Goal: Task Accomplishment & Management: Manage account settings

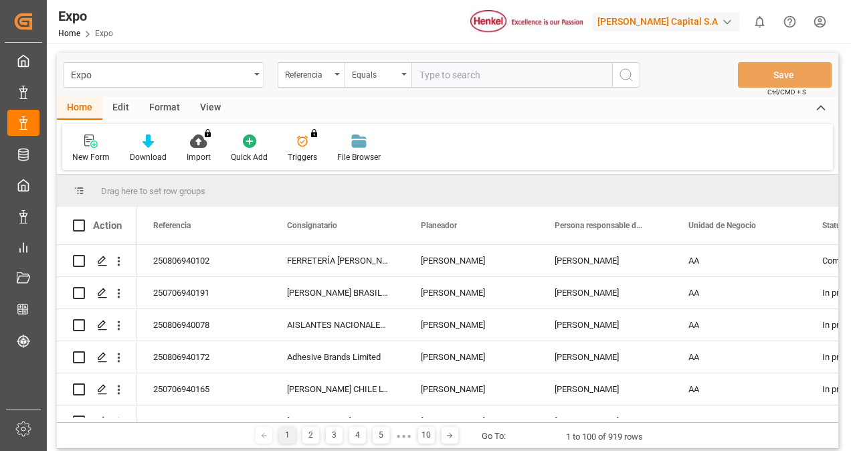
click at [462, 82] on input "text" at bounding box center [511, 74] width 201 height 25
paste input "250706940165"
type input "250706940165"
click at [625, 74] on icon "search button" at bounding box center [626, 75] width 16 height 16
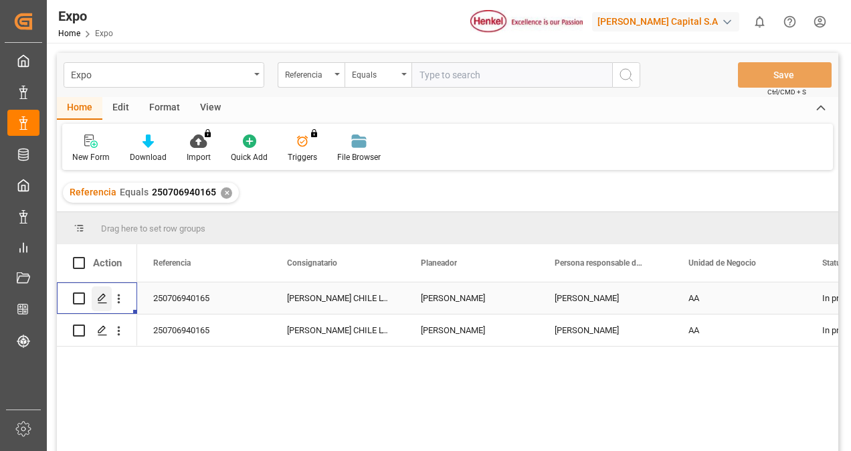
click at [100, 303] on line "Press SPACE to select this row." at bounding box center [102, 303] width 8 height 0
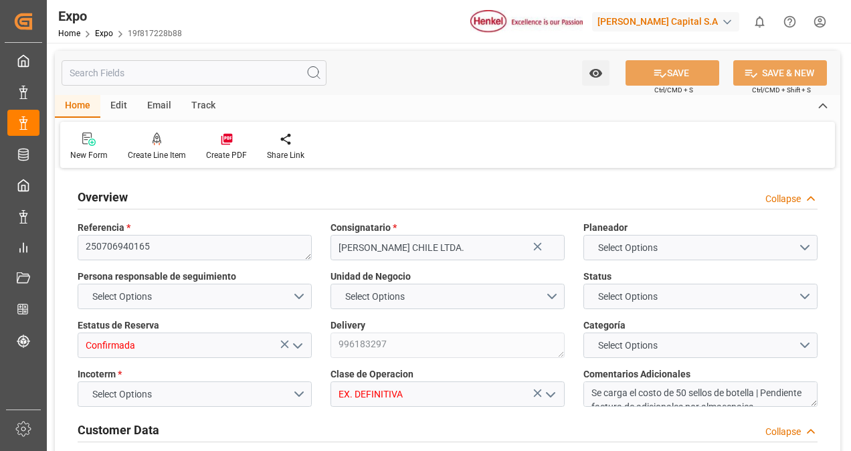
type input "15200"
type input "15953.6"
type input "20"
type input "9857171"
type input "9947110"
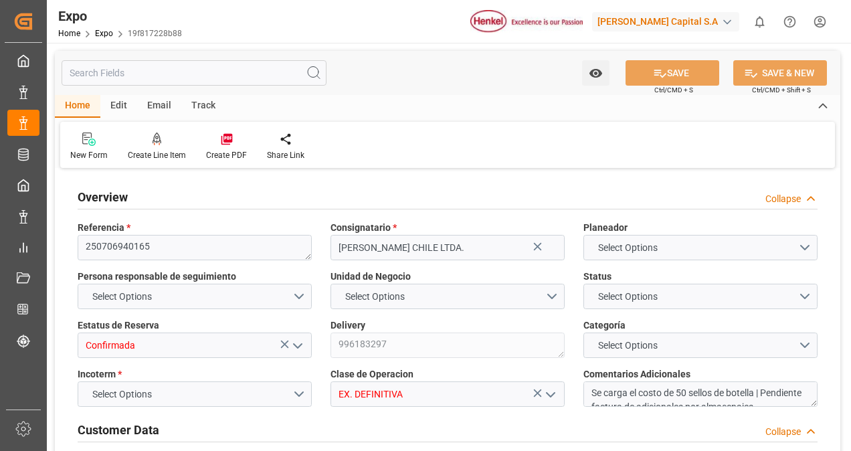
type input "9947110"
type input "MXZLO"
type input "CLSAI"
type input "9857171"
type input "[DATE]"
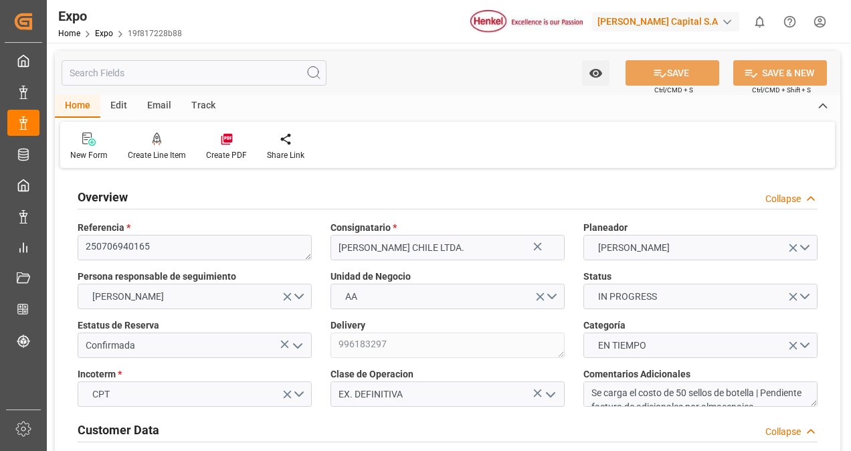
type input "[DATE]"
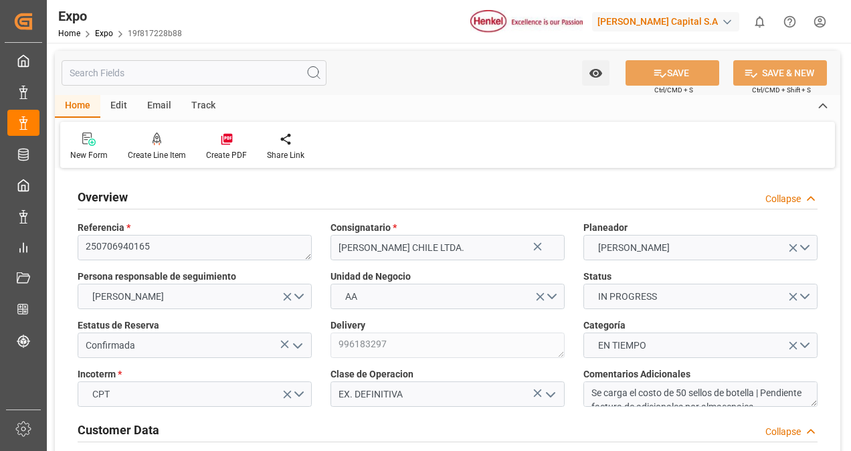
type input "[DATE]"
type input "[DATE] 00:00"
type input "[DATE]"
type input "[DATE] 01:56"
type input "[DATE]"
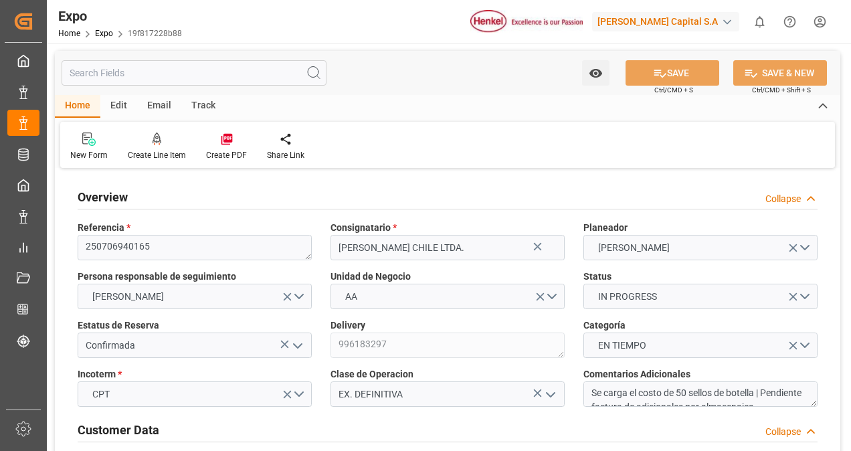
type input "[DATE]"
type input "[DATE] 23:01"
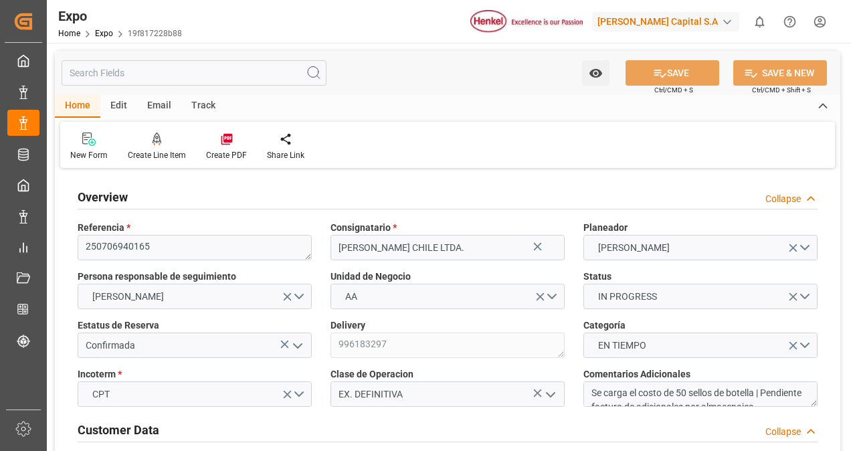
type input "[DATE] 00:00"
type input "[DATE] 04:54"
type input "[DATE] 08:00"
type input "[DATE] 00:00"
type input "[DATE] 19:30"
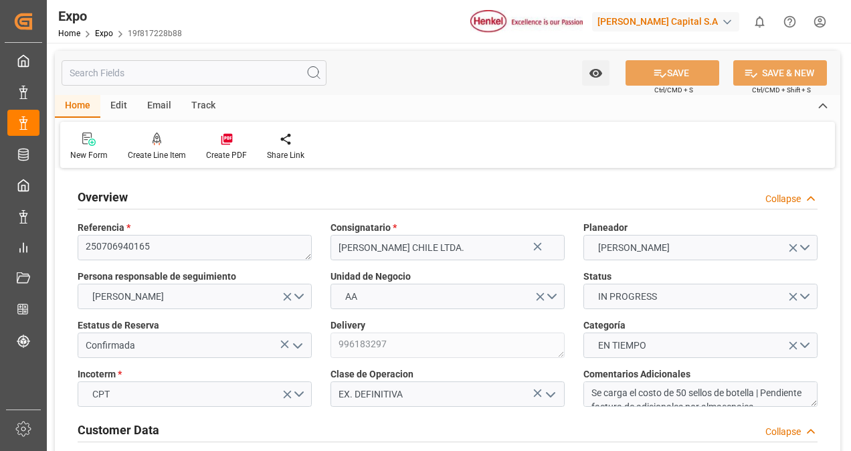
type input "[DATE] 09:59"
type input "[DATE] 19:08"
type input "[DATE] 00:01"
type input "[DATE] 04:19"
type input "[DATE] 08:00"
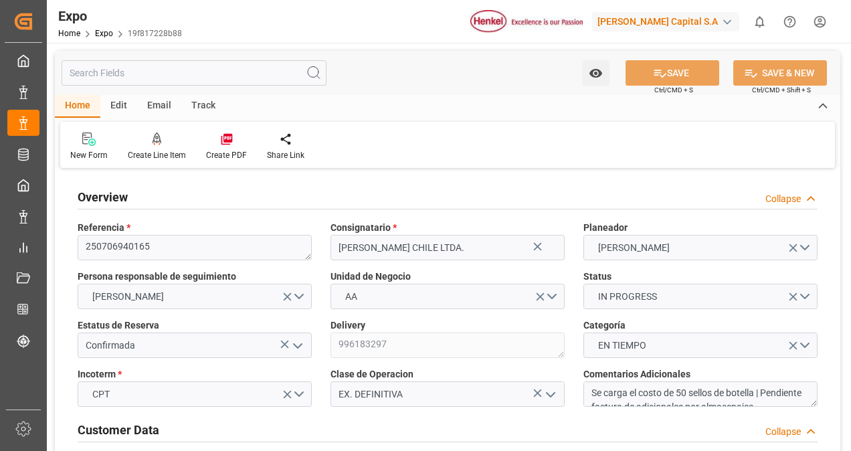
type input "[DATE] 04:18"
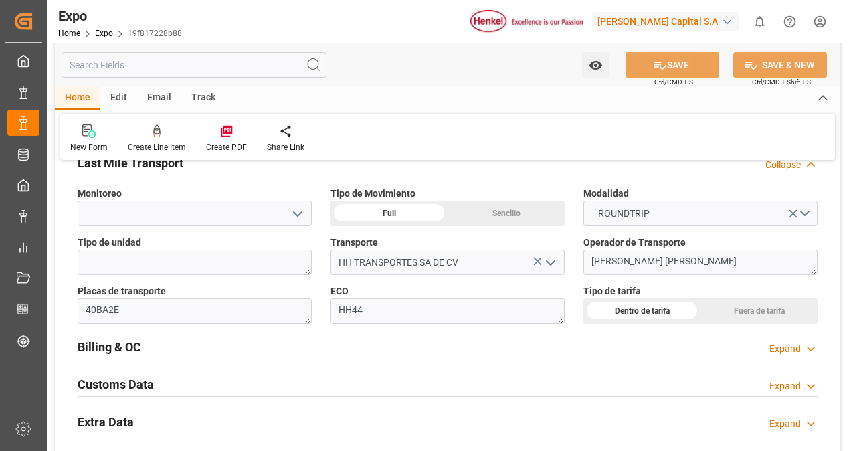
scroll to position [1984, 0]
click at [285, 336] on div "Billing & OC Expand" at bounding box center [448, 344] width 740 height 25
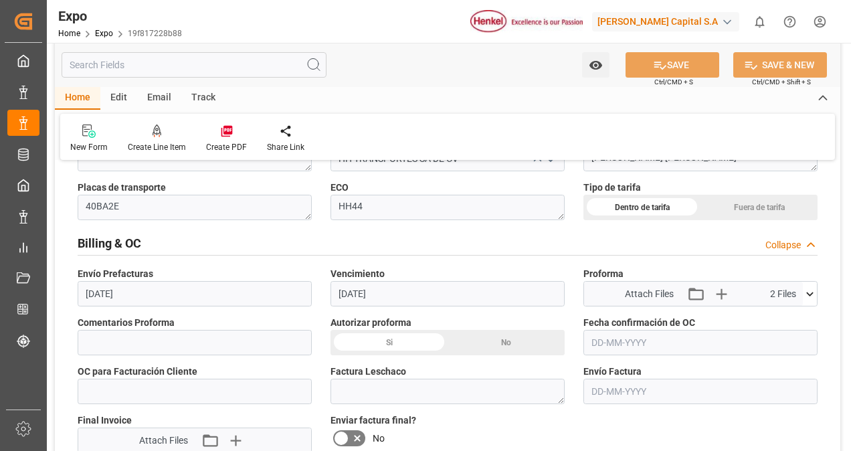
scroll to position [2123, 0]
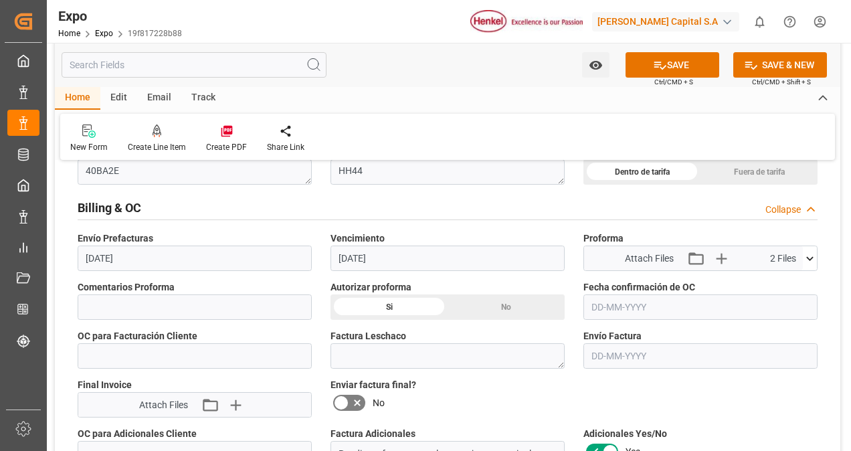
click at [617, 301] on input "text" at bounding box center [700, 306] width 234 height 25
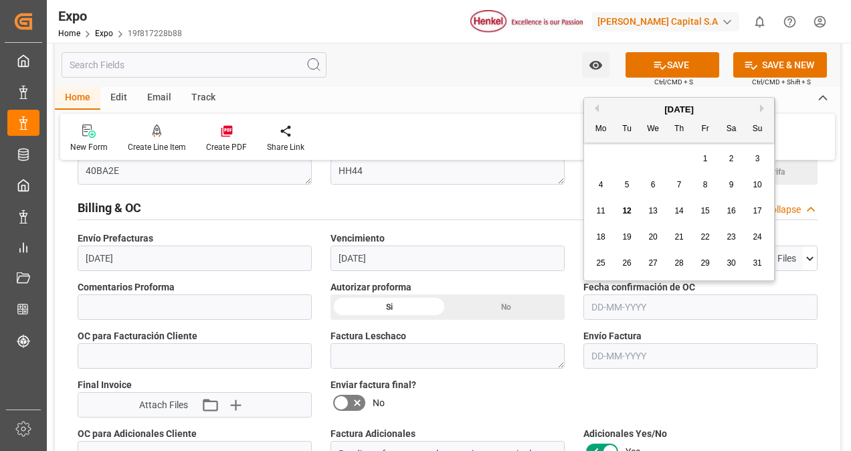
click at [628, 213] on span "12" at bounding box center [626, 210] width 9 height 9
type input "[DATE]"
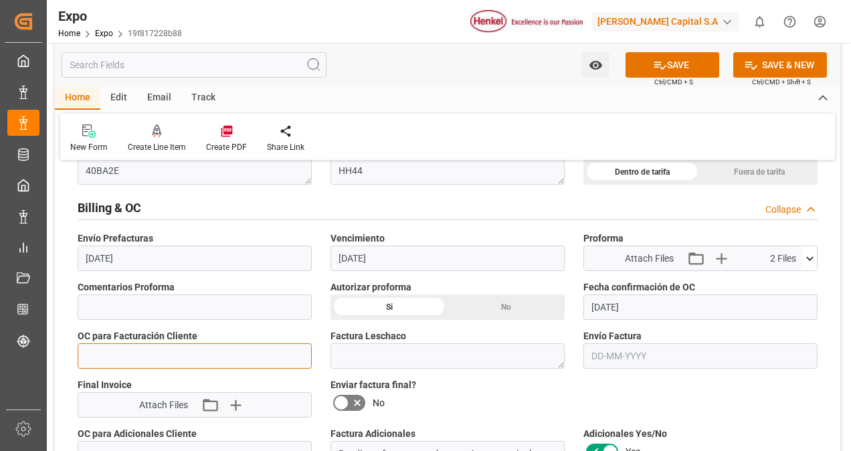
click at [213, 343] on input "text" at bounding box center [195, 355] width 234 height 25
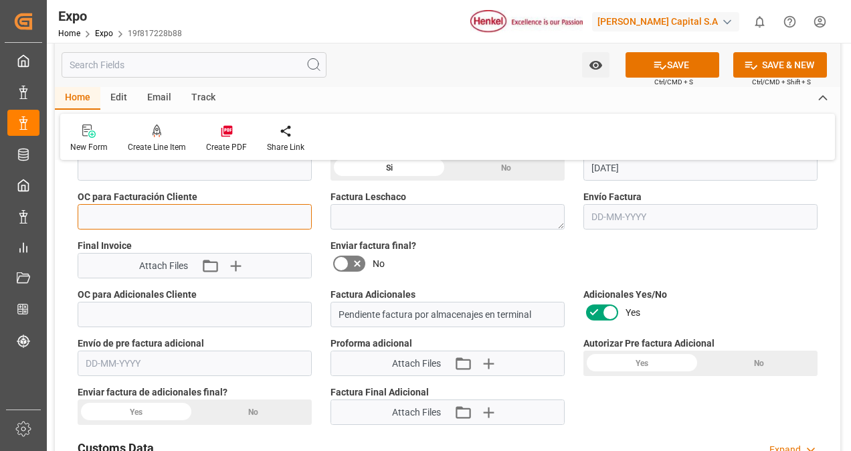
scroll to position [2261, 0]
paste input "4578498360"
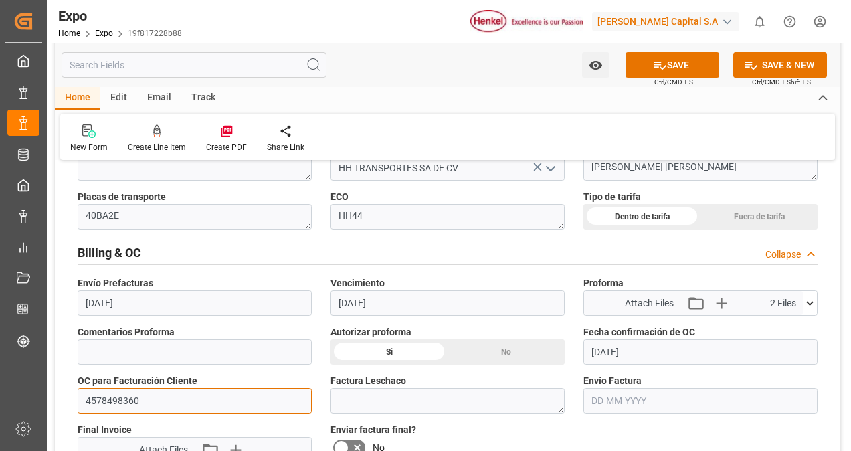
scroll to position [2176, 0]
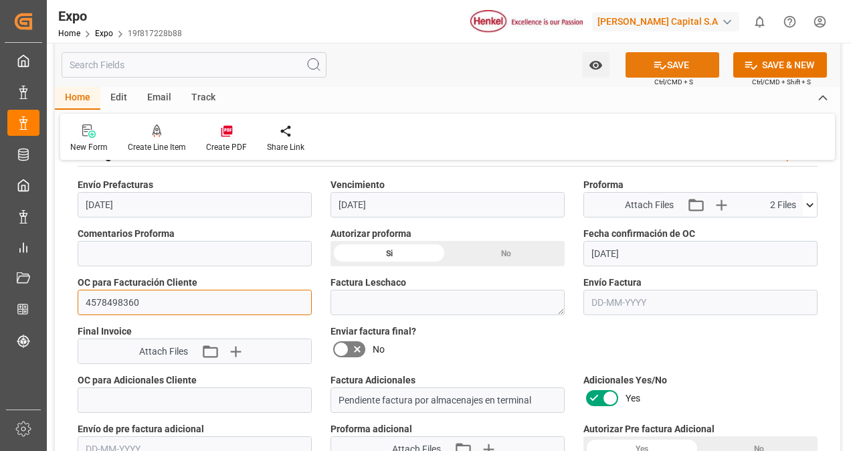
type input "4578498360"
click at [671, 72] on button "SAVE" at bounding box center [672, 64] width 94 height 25
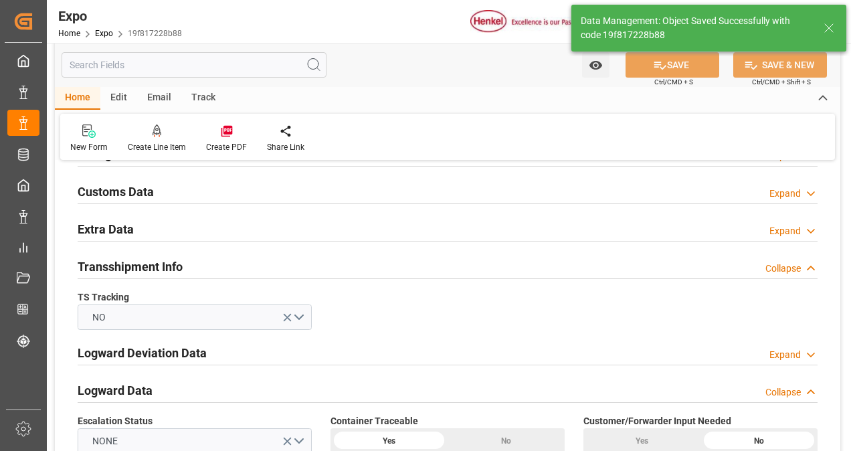
type textarea "[PERSON_NAME]"
type input "[DATE] 20:52"
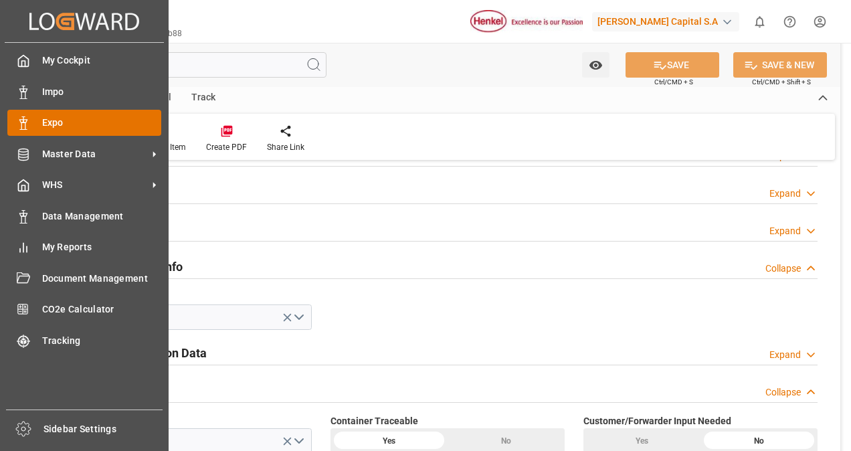
click at [20, 115] on div "Expo Expo" at bounding box center [84, 123] width 154 height 26
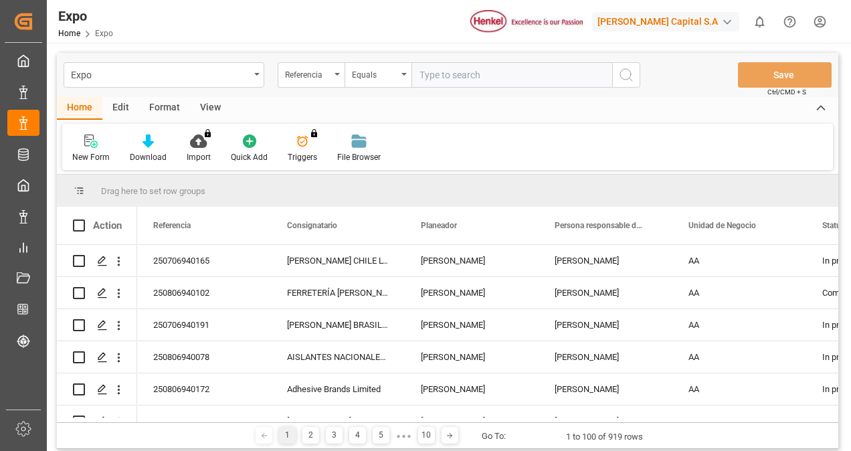
click at [431, 76] on input "text" at bounding box center [511, 74] width 201 height 25
type input "250806940078"
click at [624, 79] on icon "search button" at bounding box center [626, 75] width 16 height 16
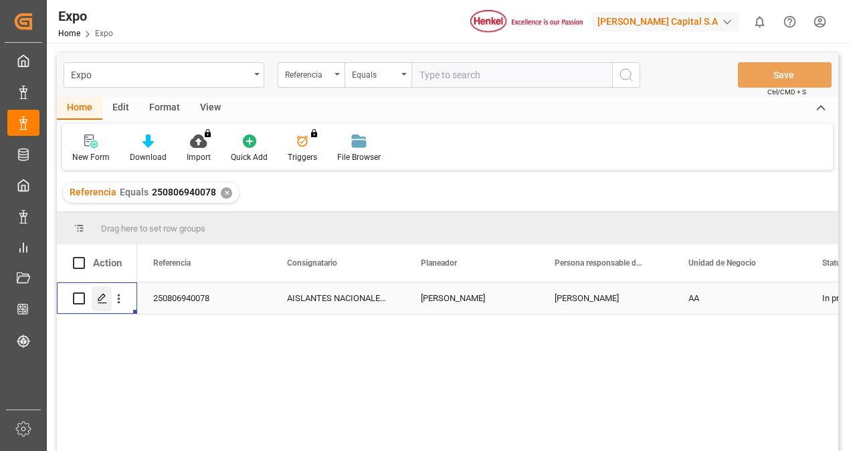
click at [104, 302] on icon "Press SPACE to select this row." at bounding box center [102, 298] width 11 height 11
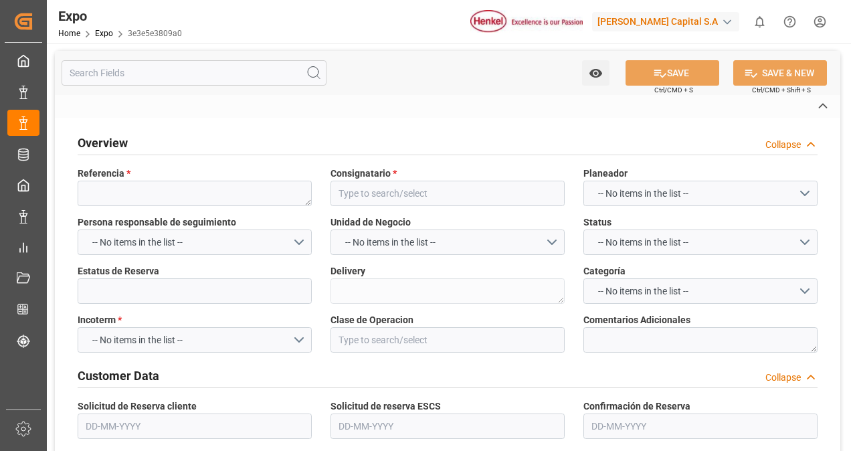
type textarea "250806940078"
type input "AISLANTES NACIONALES SPA"
type input "Confirmada"
type textarea "996184881"
type input "EX. DEFINITIVA"
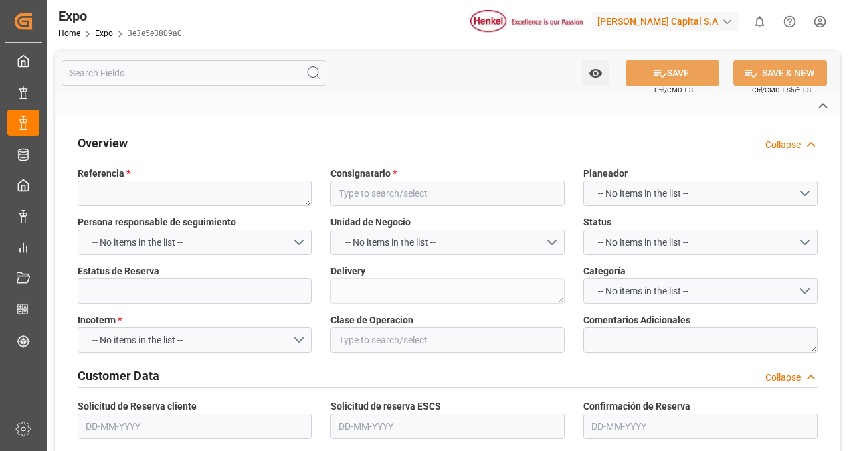
type textarea "Se levanta incidencia a LT por dañar la infraestructura de planta y no llegar a…"
type textarea "16550141"
type textarea "LT no llegó a su cita de carga por falta de diésel, [PERSON_NAME] las instalaci…"
type textarea "INT 3721732"
type textarea "HLBU3546176"
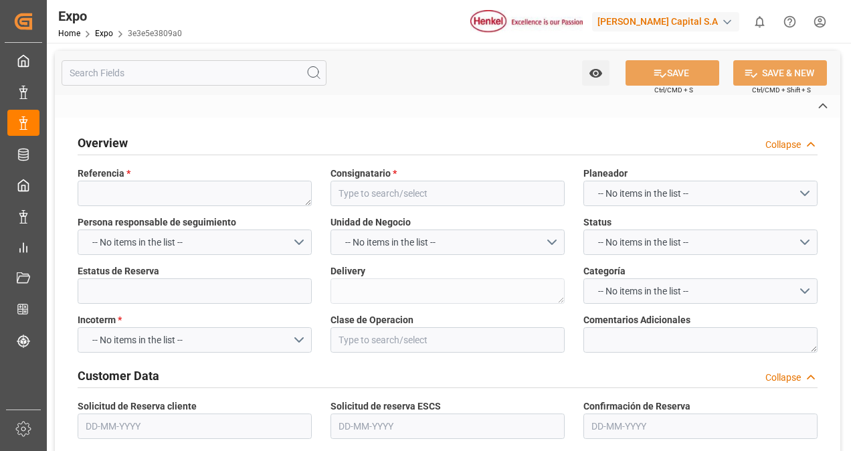
type input "[GEOGRAPHIC_DATA]"
type textarea "25 16 3108 5003249"
type input "MSC [PERSON_NAME]"
type textarea "FA525A"
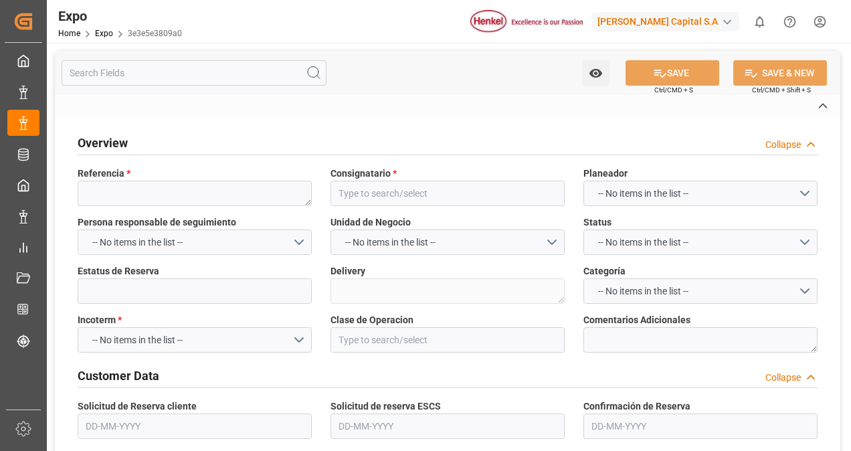
type textarea "FA525A"
type input "Hapag [PERSON_NAME]"
type input "HLCU"
type input "Manzanillo"
type input "San Antonio"
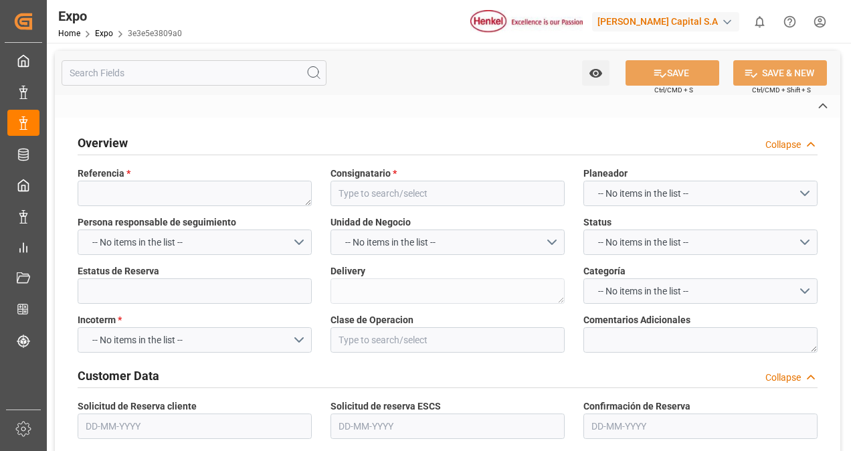
type input "HH TRANSPORTES SA DE CV"
type textarea "[PERSON_NAME] [PERSON_NAME]"
type textarea "37AS3T"
type textarea "HH121"
type textarea "Logward System"
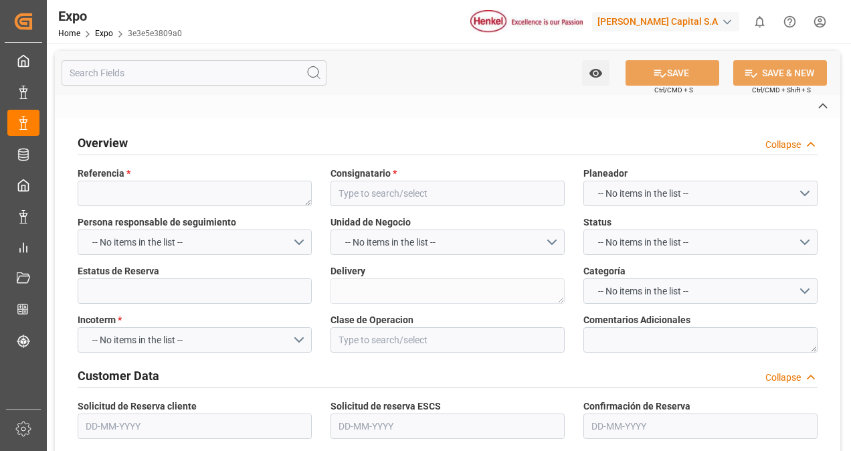
type input "MANZANILLO"
type input "MX"
type input "TRUCK"
type input "VESSEL"
type input "MSC [PERSON_NAME]"
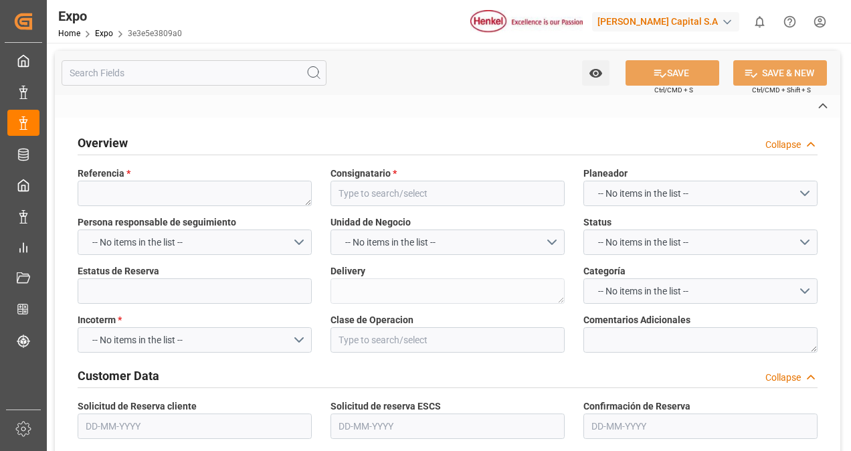
type input "TRUCK"
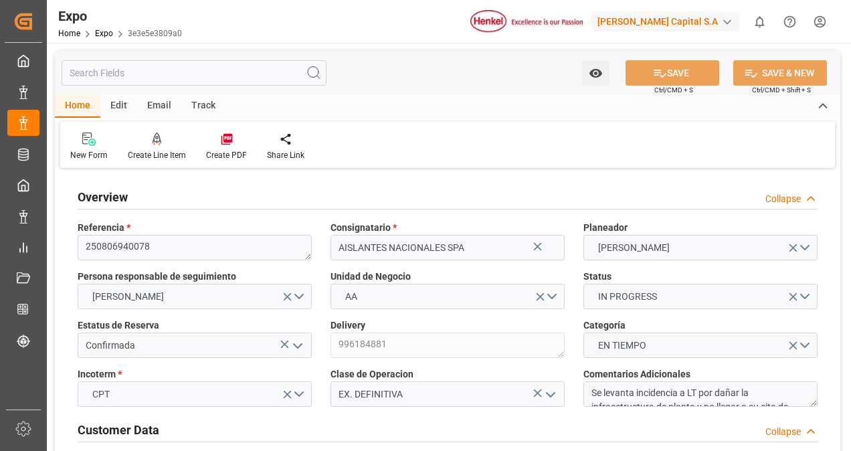
type input "6745"
type input "7217.505"
type input "12"
type input "9946893"
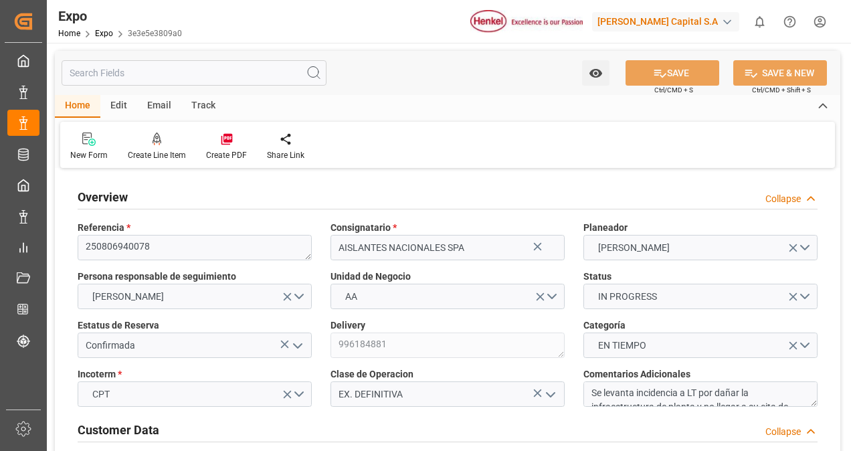
type input "MXZLO"
type input "CLSAI"
type input "9946893"
type input "[DATE]"
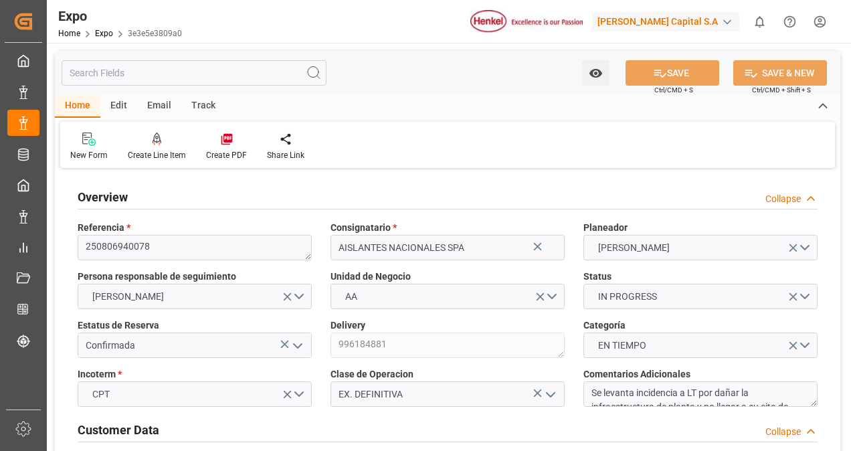
type input "[DATE]"
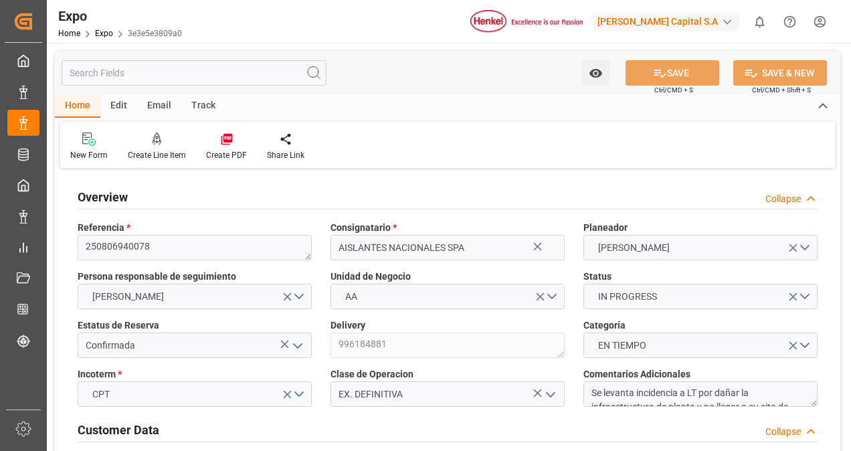
type input "[DATE] 00:00"
type input "[DATE]"
type input "[DATE] 02:07"
type input "[DATE]"
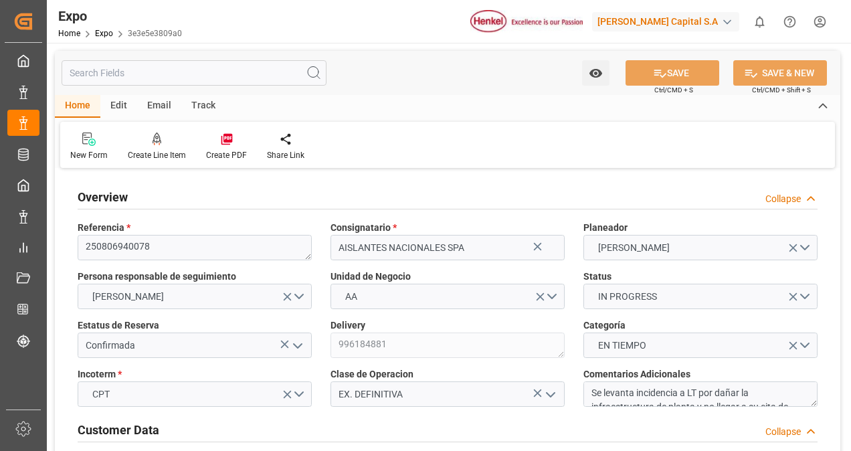
type input "[DATE]"
type input "[DATE] 12:00"
type input "[DATE] 00:00"
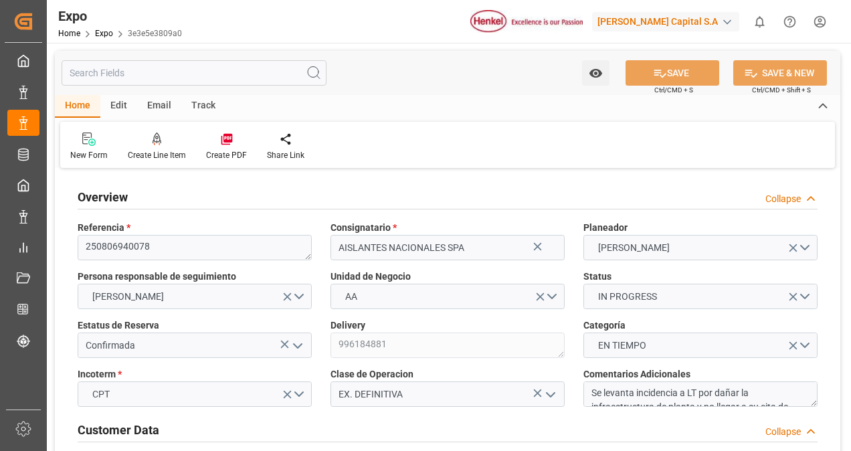
type input "[DATE] 20:12"
type input "[DATE] 23:00"
type input "[DATE] 00:00"
type input "[DATE] 20:41"
type input "[DATE] 11:00"
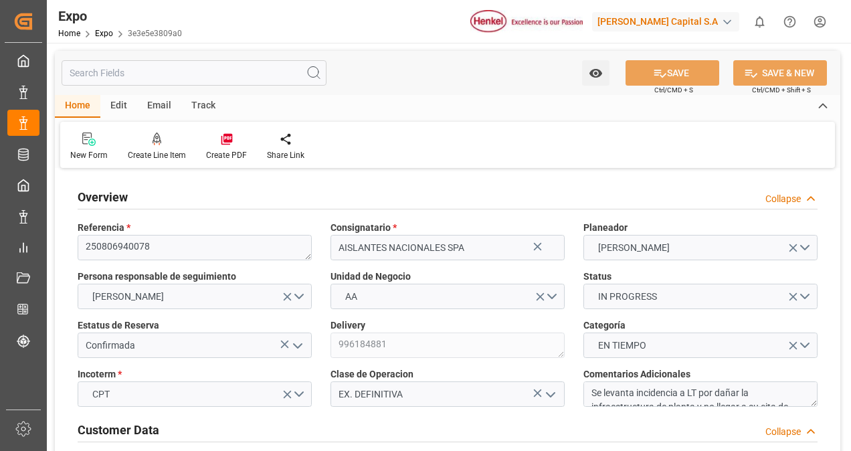
type input "[DATE] 22:35"
type input "[DATE] 13:00"
type input "[DATE] 20:52"
type input "[DATE] 23:00"
type input "[DATE] 19:18"
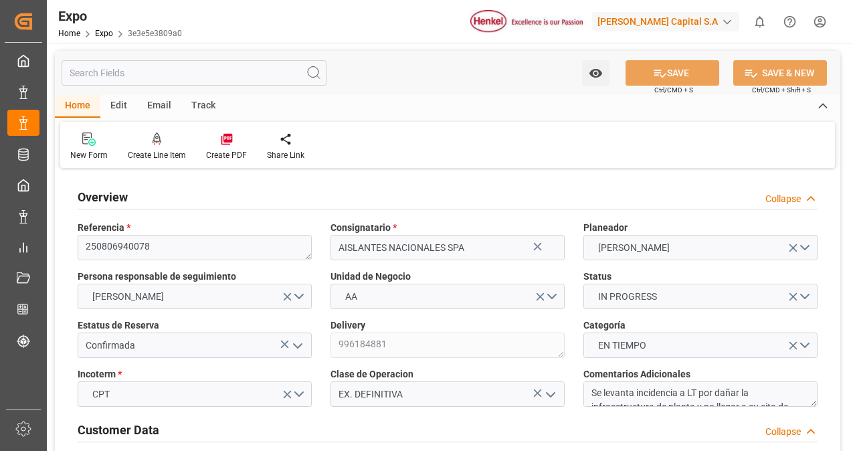
type input "[DATE] 19:18"
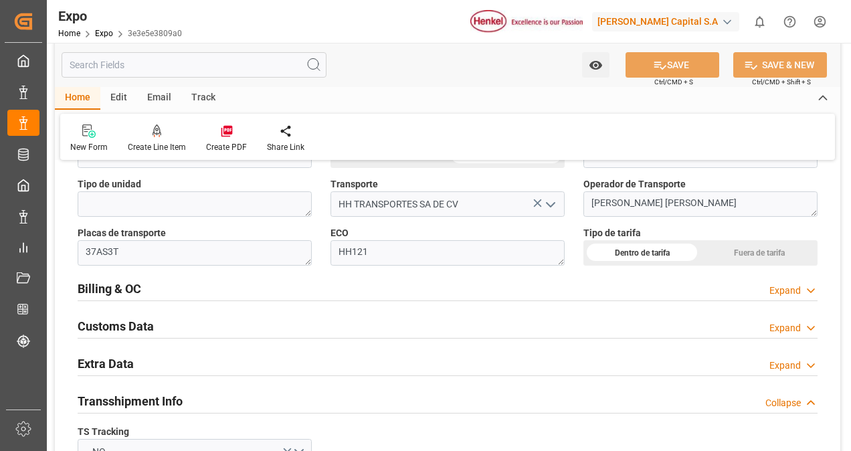
scroll to position [2077, 0]
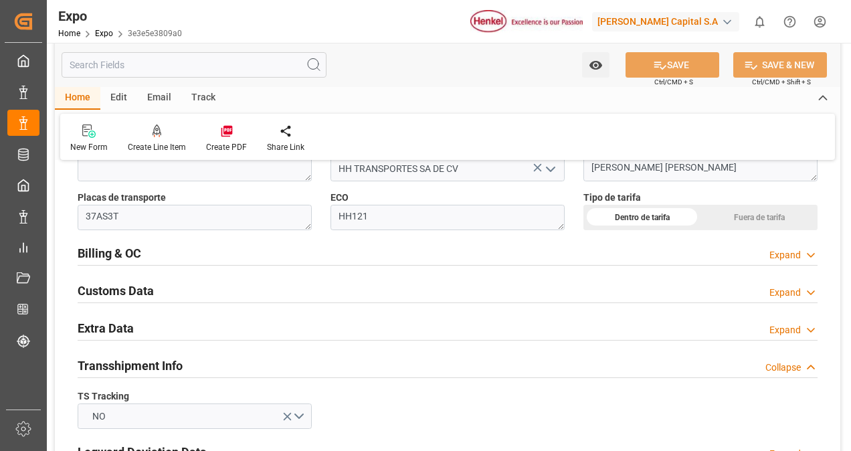
click at [236, 253] on div "Billing & OC Expand" at bounding box center [448, 251] width 740 height 25
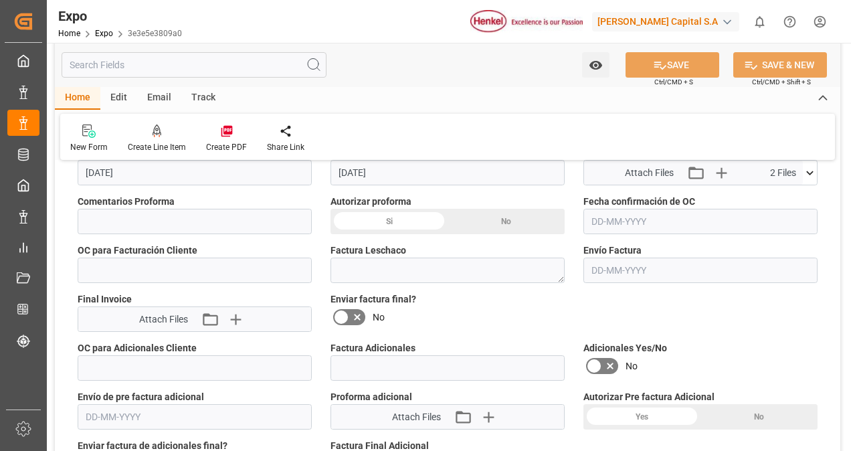
scroll to position [2210, 0]
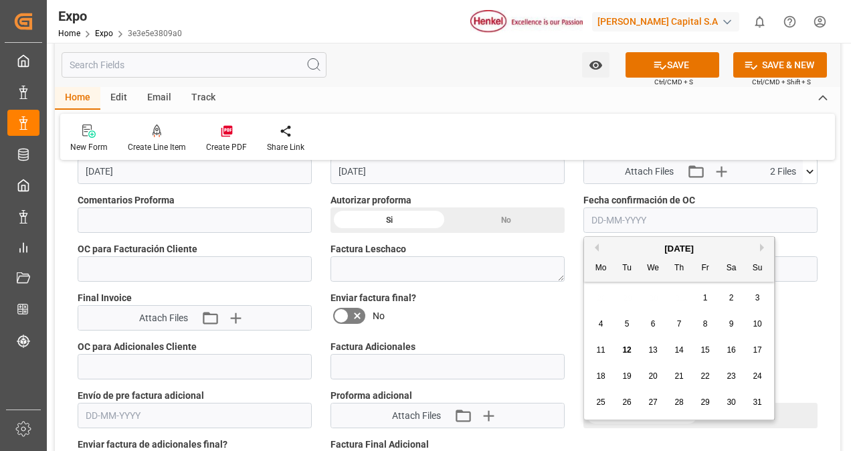
click at [635, 213] on input "text" at bounding box center [700, 219] width 234 height 25
click at [629, 354] on span "12" at bounding box center [626, 349] width 9 height 9
type input "[DATE]"
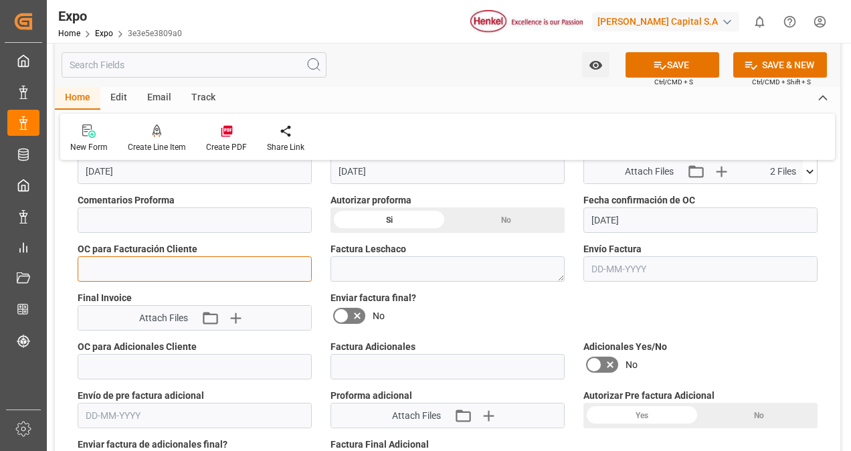
click at [155, 264] on input "text" at bounding box center [195, 268] width 234 height 25
paste input "4578498515"
type input "4578498515"
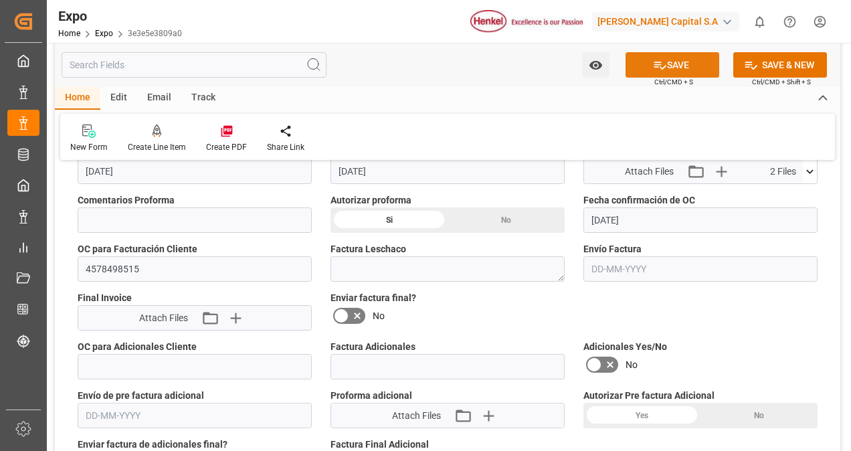
click at [665, 67] on button "SAVE" at bounding box center [672, 64] width 94 height 25
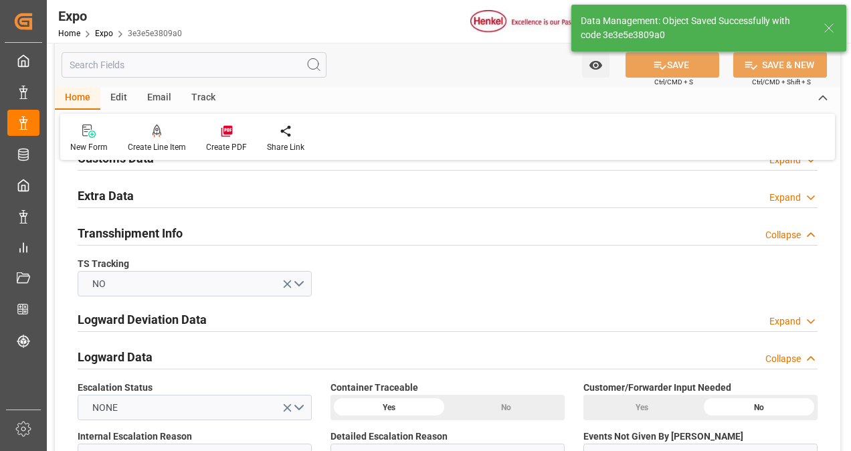
type textarea "[PERSON_NAME]"
type input "[DATE] 20:53"
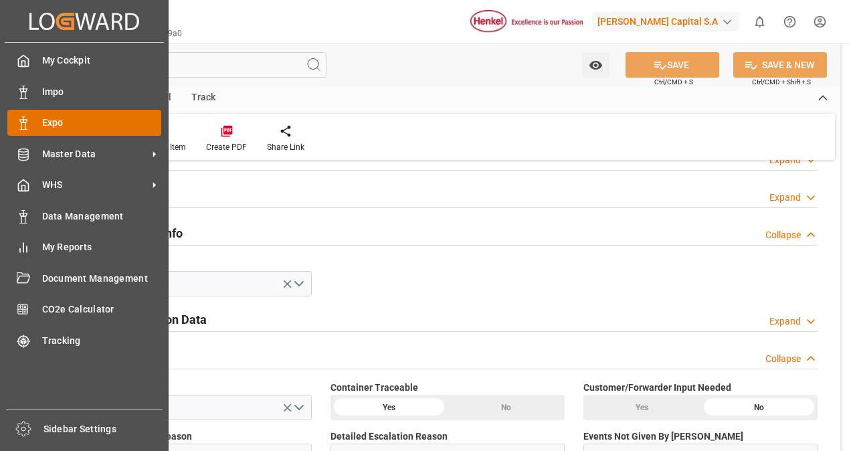
click at [34, 119] on div "Expo Expo" at bounding box center [84, 123] width 154 height 26
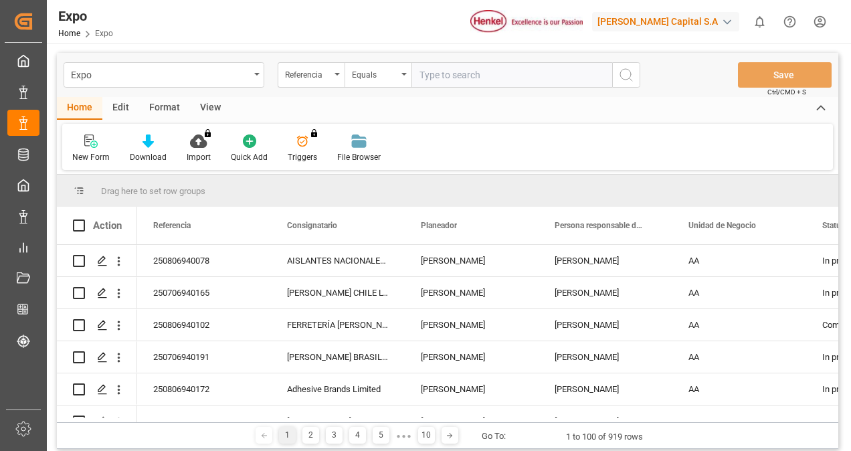
click at [433, 77] on input "text" at bounding box center [511, 74] width 201 height 25
paste input "250806940120"
type input "250806940120"
click at [617, 70] on button "search button" at bounding box center [626, 74] width 28 height 25
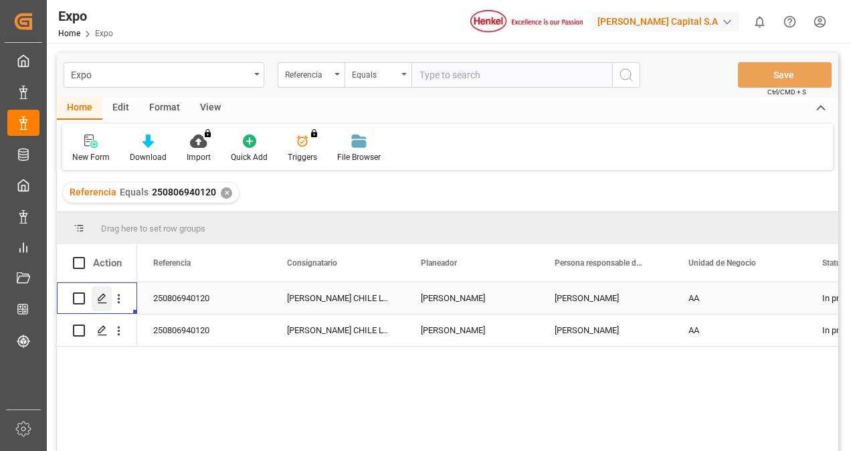
click at [102, 297] on icon "Press SPACE to select this row." at bounding box center [102, 298] width 11 height 11
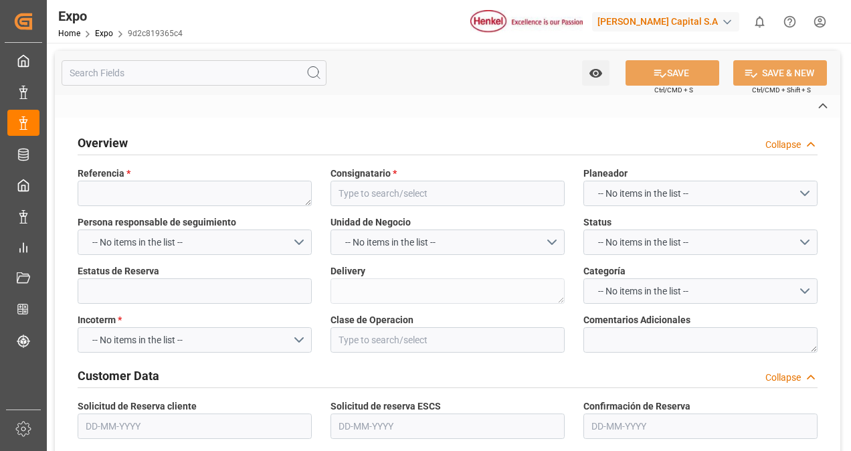
type textarea "250806940120"
type input "[PERSON_NAME] CHILE LTDA."
type input "Confirmada"
type textarea "996185273"
type input "EX. DEFINITIVA"
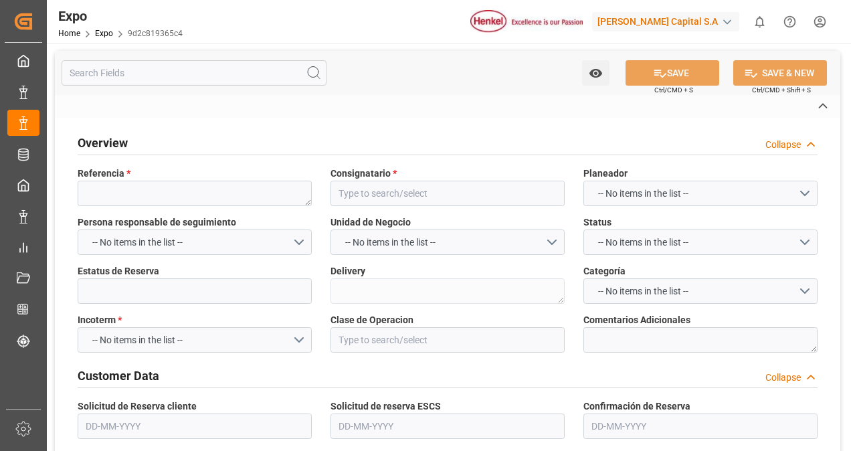
type textarea "37073548"
type textarea "INT3721680"
type textarea "HLBU1141142"
type input "[PERSON_NAME]"
type textarea "25 16 3108 5003247"
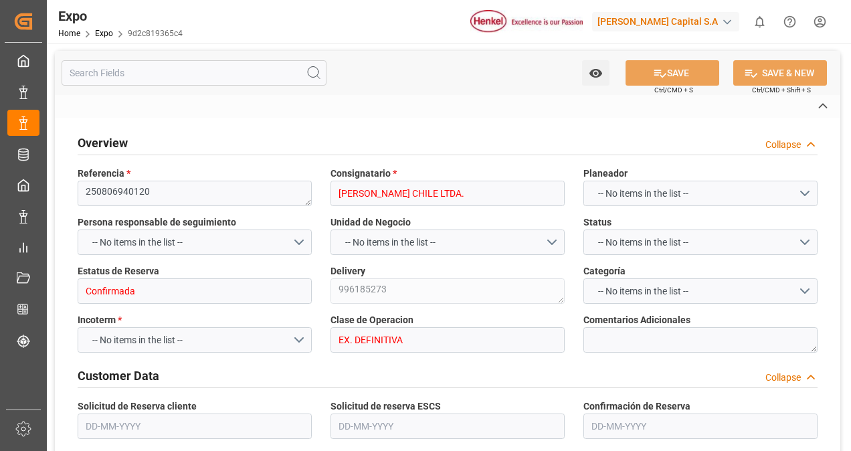
type input "MSC [PERSON_NAME]"
type textarea "FA525A"
type input "Hapag [PERSON_NAME]"
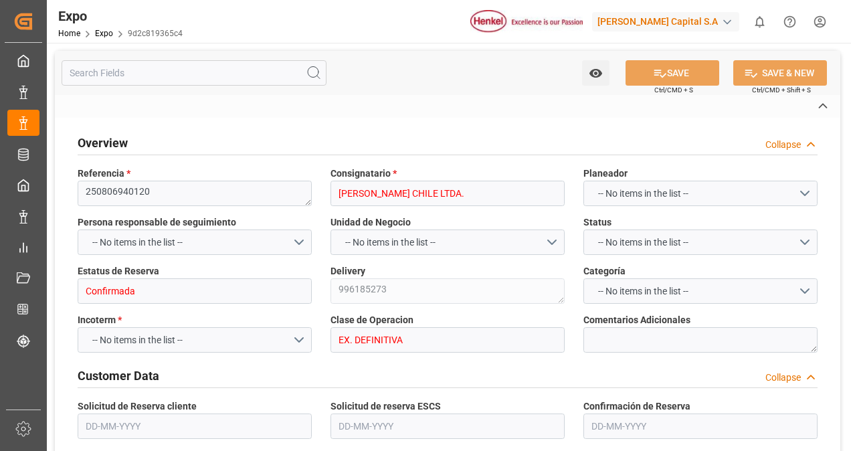
type input "HLCU"
type input "Manzanillo"
type input "San Antonio"
type input "HH TRANSPORTES SA DE CV"
type textarea "DE LA TORRE [PERSON_NAME]"
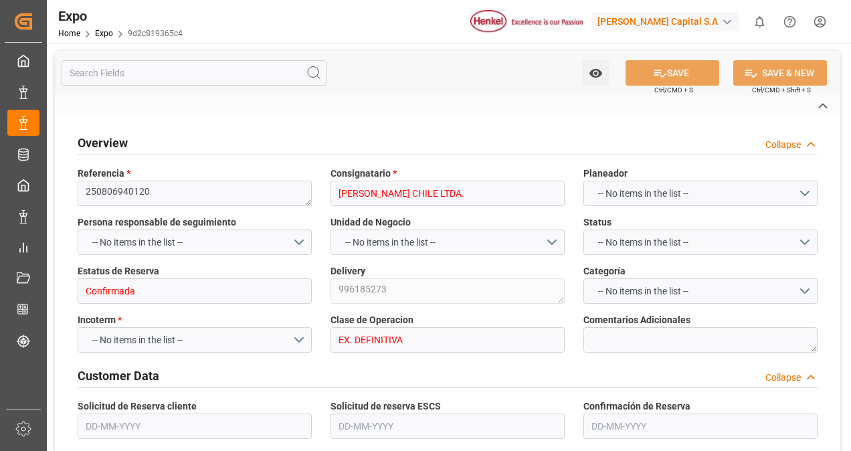
type textarea "75BG7H"
type textarea "H.H. 213"
type textarea "[PERSON_NAME]"
type input "MANZANILLO"
type input "MX"
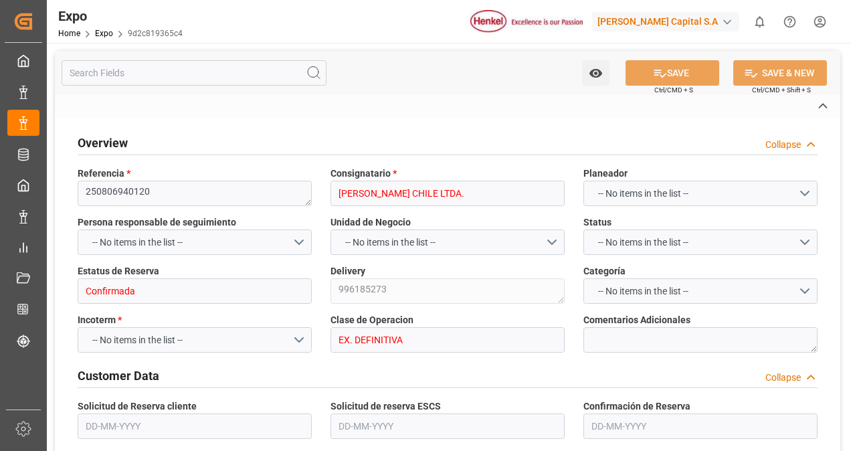
type input "TRUCK"
type input "VESSEL"
type input "MSC [PERSON_NAME]"
type input "TRUCK"
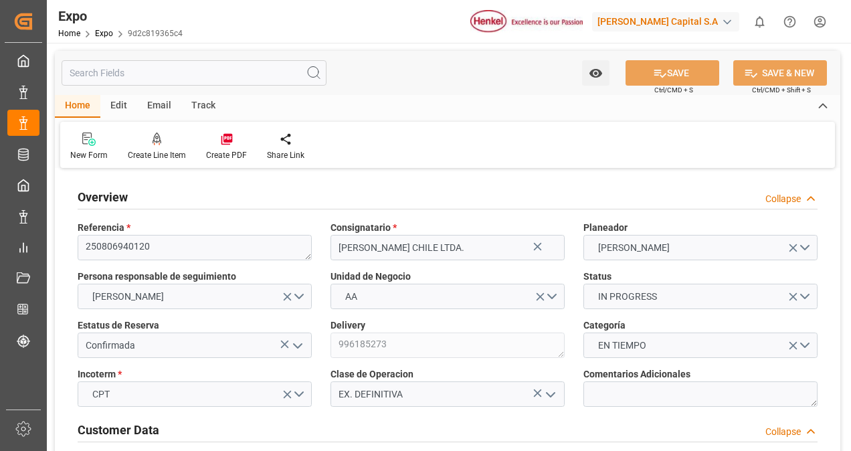
type input "15200"
type input "15953.6"
type input "20"
type input "9946893"
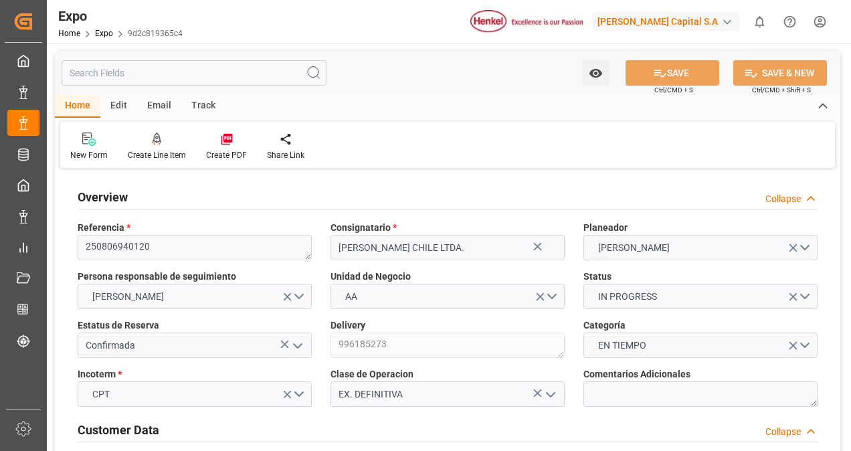
type input "MXZLO"
type input "CLSAI"
type input "9946893"
type input "[DATE]"
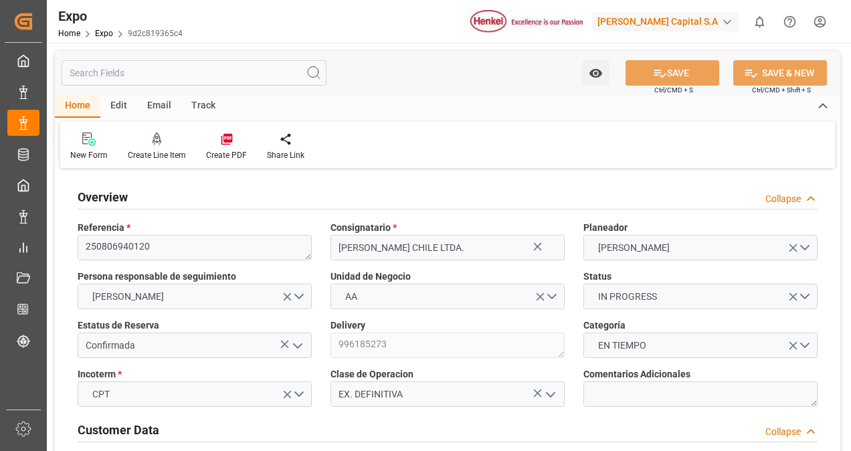
type input "[DATE]"
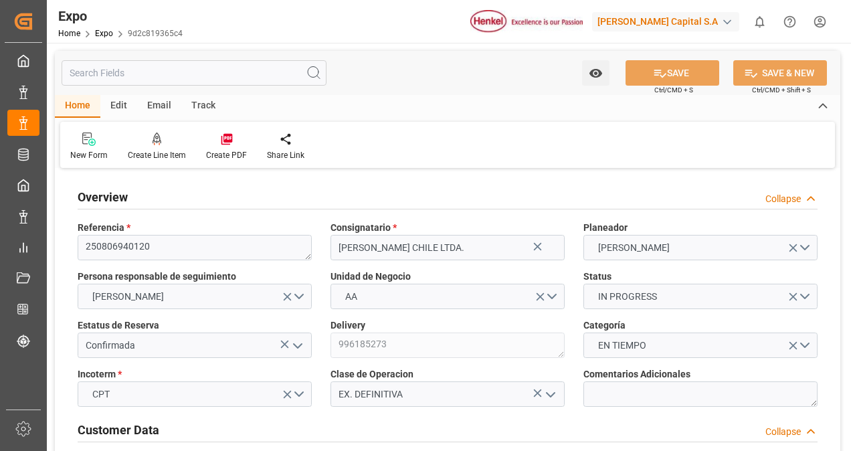
type input "[DATE] 00:00"
type input "[DATE]"
type input "[DATE] 23:15"
type input "[DATE]"
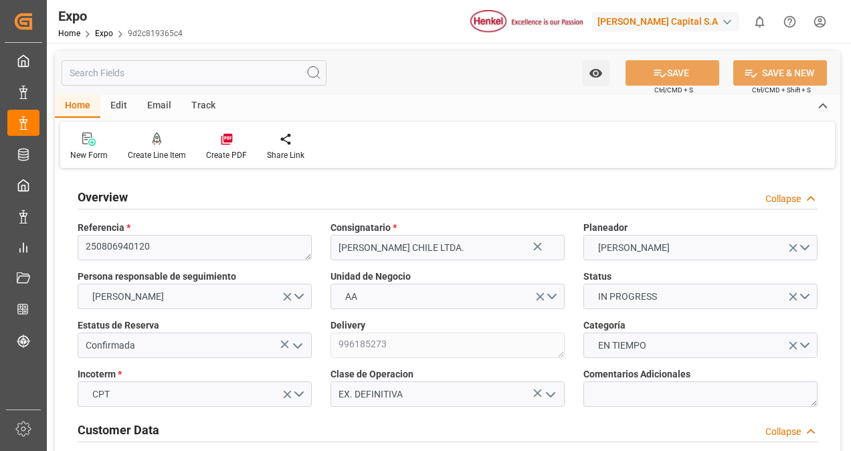
type input "[DATE]"
type input "[DATE] 12:00"
type input "[DATE] 00:00"
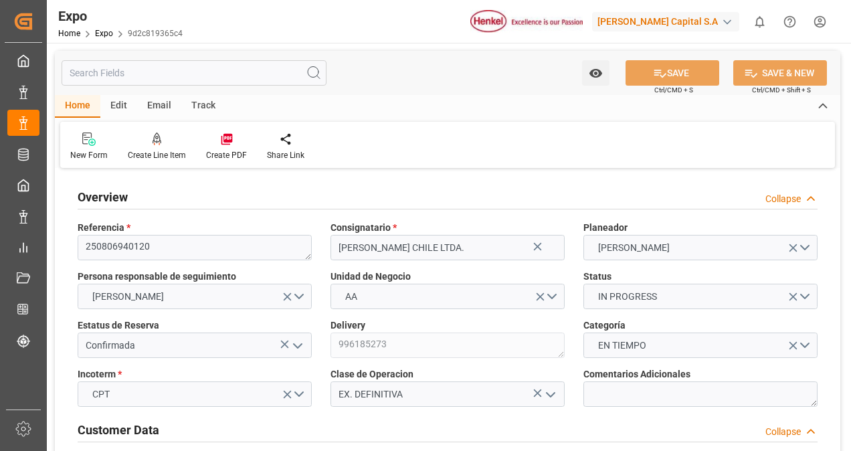
type input "[DATE] 20:12"
type input "[DATE] 23:00"
type input "[DATE] 00:00"
type input "[DATE] 10:56"
type input "[DATE] 11:31"
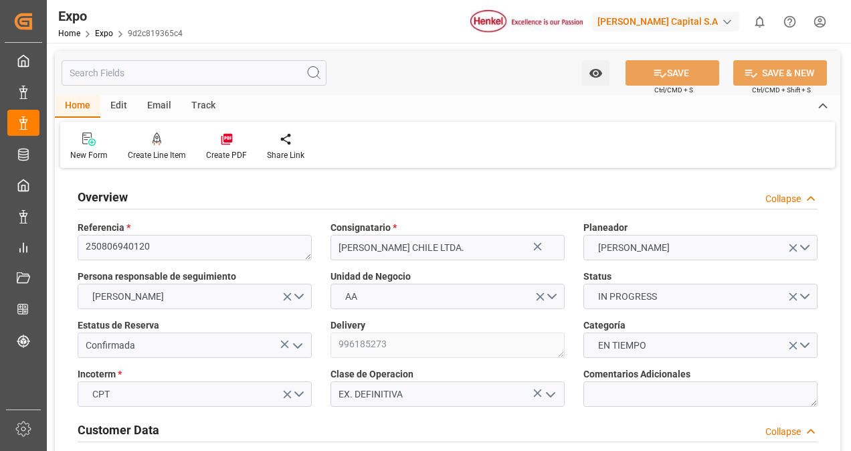
type input "[DATE] 04:21"
type input "[DATE] 13:00"
type input "[DATE] 20:52"
type input "[DATE] 23:00"
type input "[DATE] 19:18"
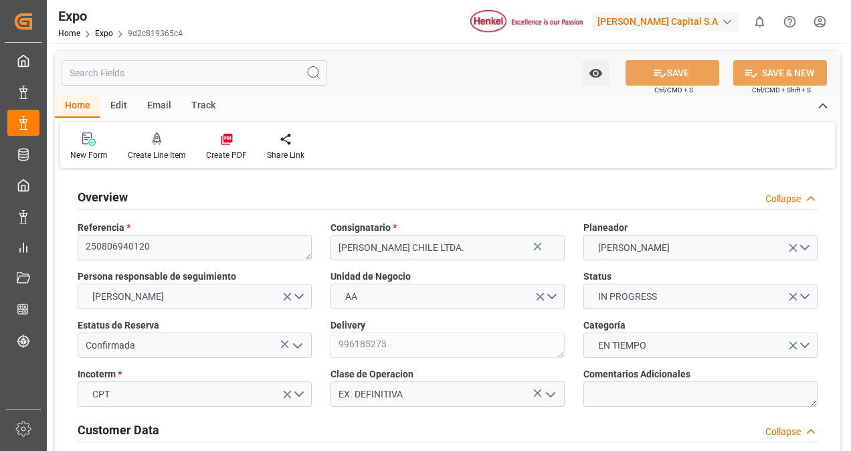
type input "[DATE] 19:18"
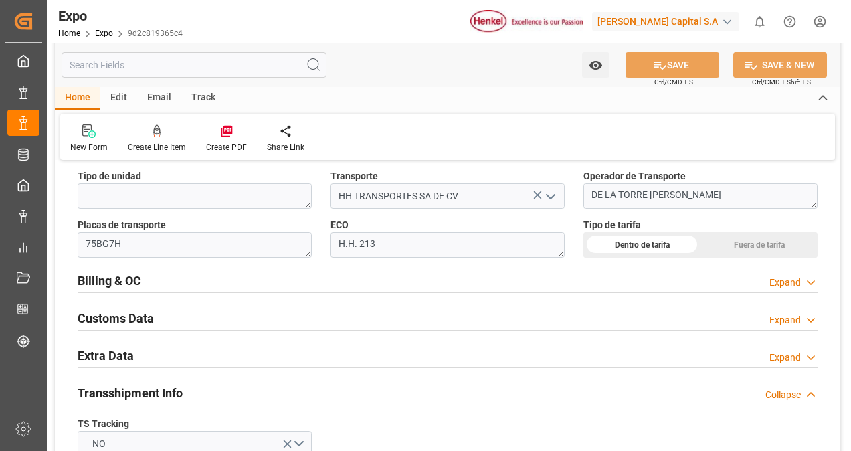
scroll to position [2050, 0]
click at [168, 274] on div "Billing & OC Expand" at bounding box center [448, 278] width 740 height 25
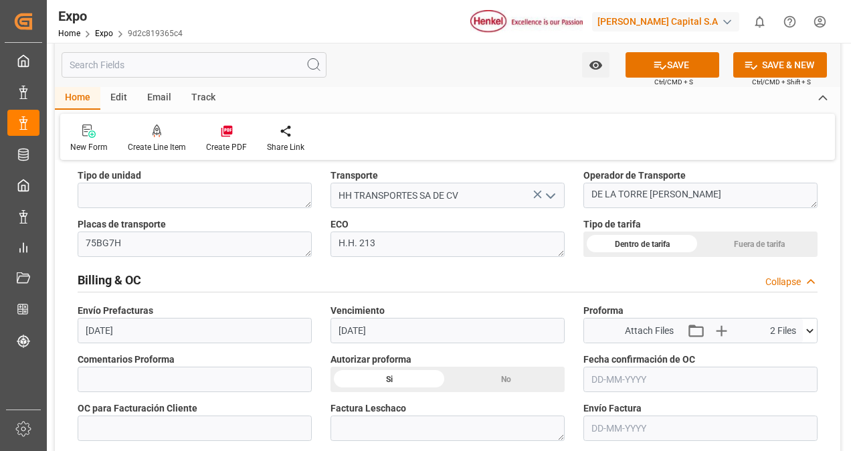
click at [668, 371] on input "text" at bounding box center [700, 379] width 234 height 25
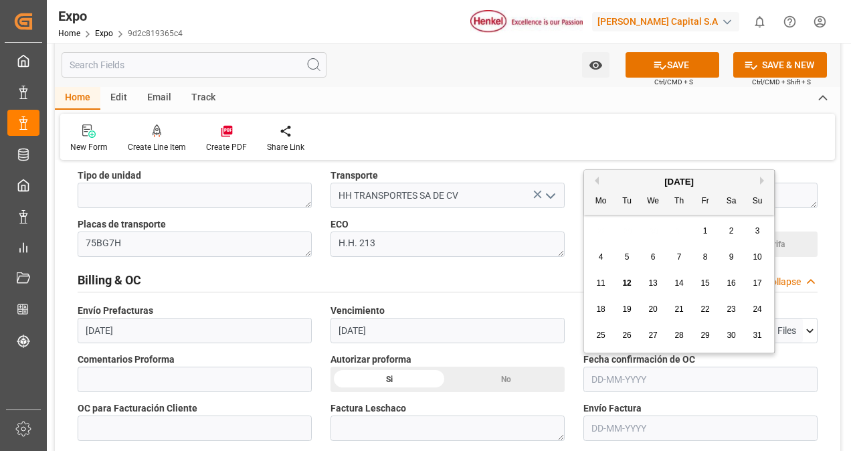
click at [625, 281] on span "12" at bounding box center [626, 282] width 9 height 9
type input "[DATE]"
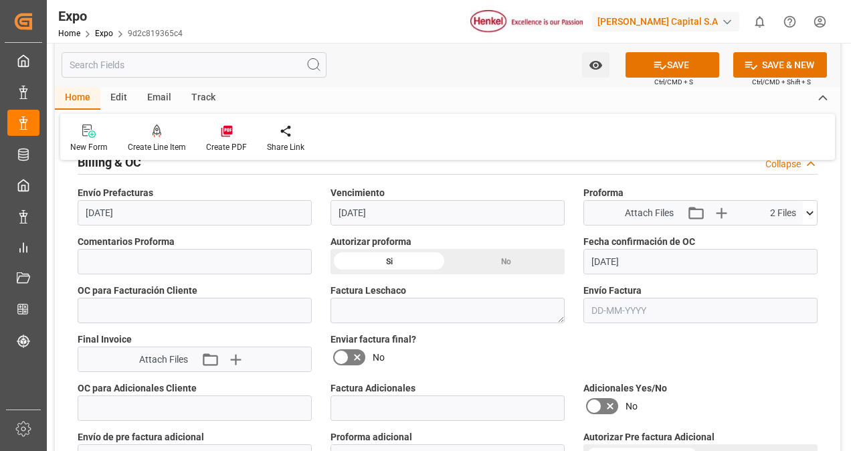
scroll to position [2185, 0]
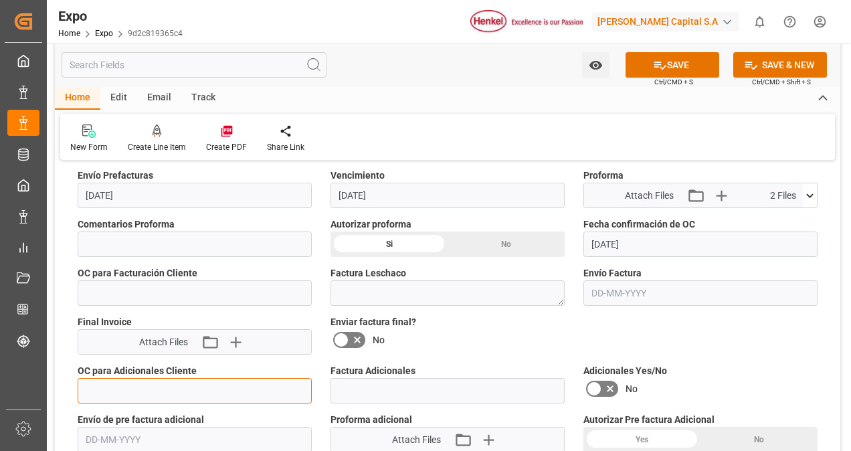
click at [171, 378] on input "text" at bounding box center [195, 390] width 234 height 25
paste input "4578498460"
type input "4578498460"
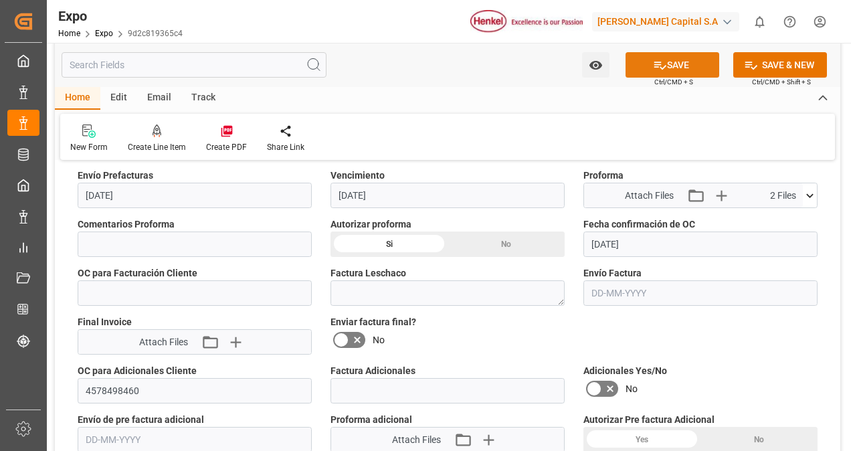
click at [668, 70] on button "SAVE" at bounding box center [672, 64] width 94 height 25
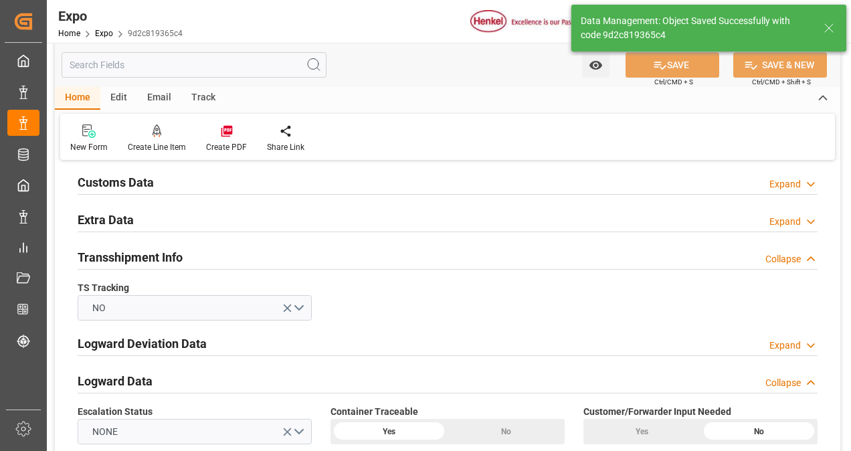
type textarea "[PERSON_NAME]"
type input "[DATE] 20:55"
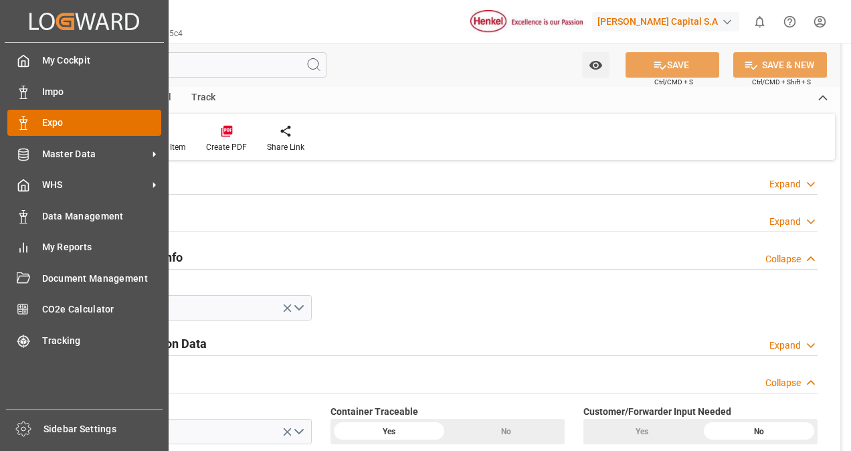
click at [39, 121] on div "Expo Expo" at bounding box center [84, 123] width 154 height 26
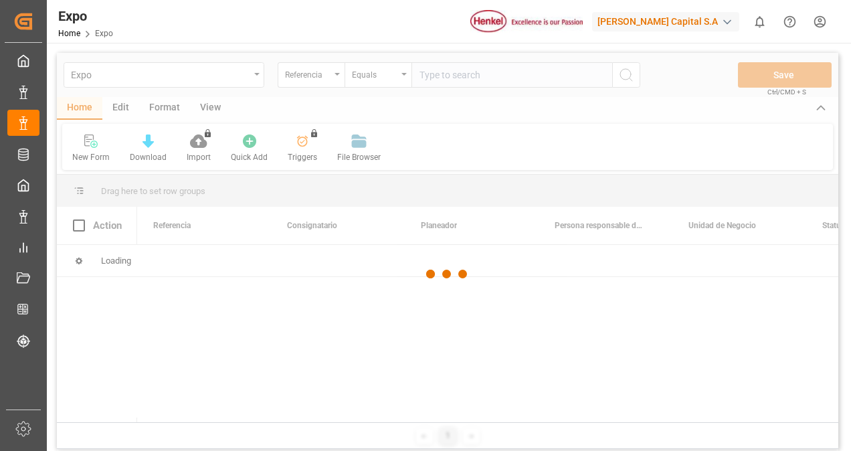
click at [431, 80] on div at bounding box center [447, 274] width 781 height 443
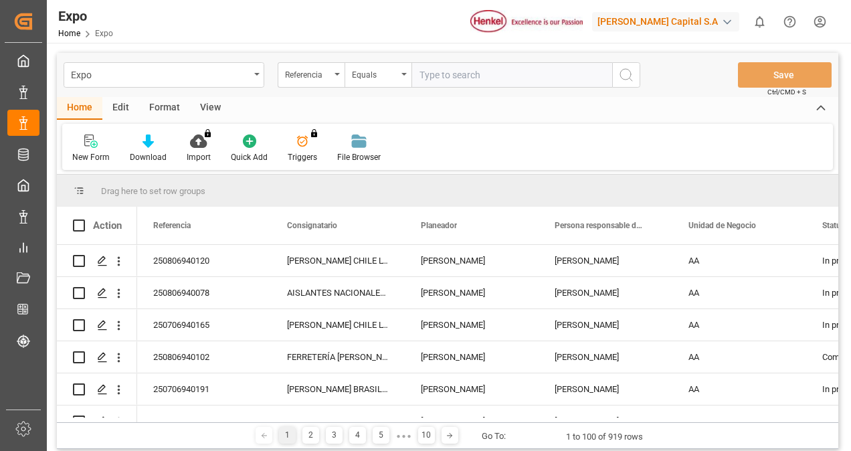
click at [431, 80] on input "text" at bounding box center [511, 74] width 201 height 25
paste input "250606940057"
type input "250606940057"
click at [631, 78] on icon "search button" at bounding box center [626, 75] width 16 height 16
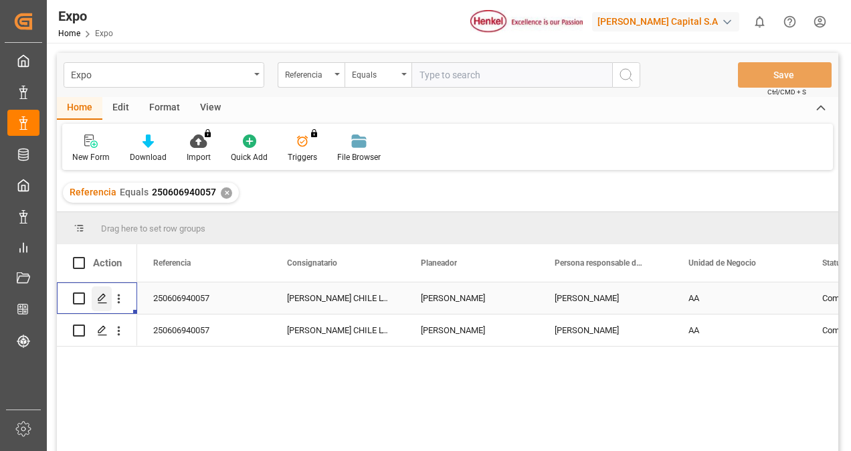
click at [100, 302] on icon "Press SPACE to select this row." at bounding box center [102, 298] width 11 height 11
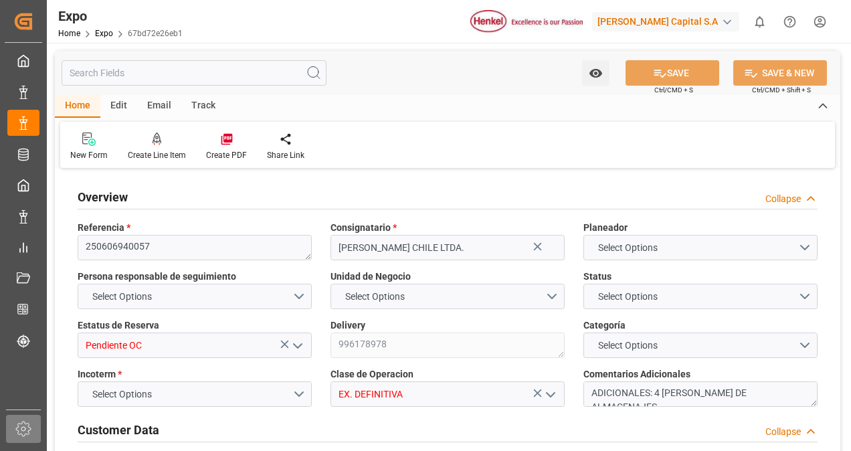
type textarea "250606940057"
type input "[PERSON_NAME] CHILE LTDA."
type input "Pendiente OC"
type textarea "996178978"
type input "EX. DEFINITIVA"
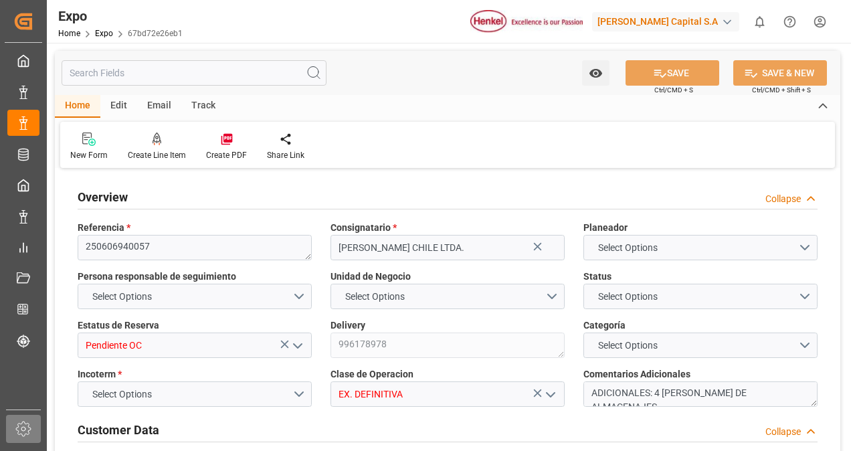
type textarea "ADICIONALES: 4 [PERSON_NAME] DE ALMACENAJES"
type textarea "33737115"
type textarea "INT3721500"
type textarea "HLXU5414474"
type input "[PERSON_NAME]"
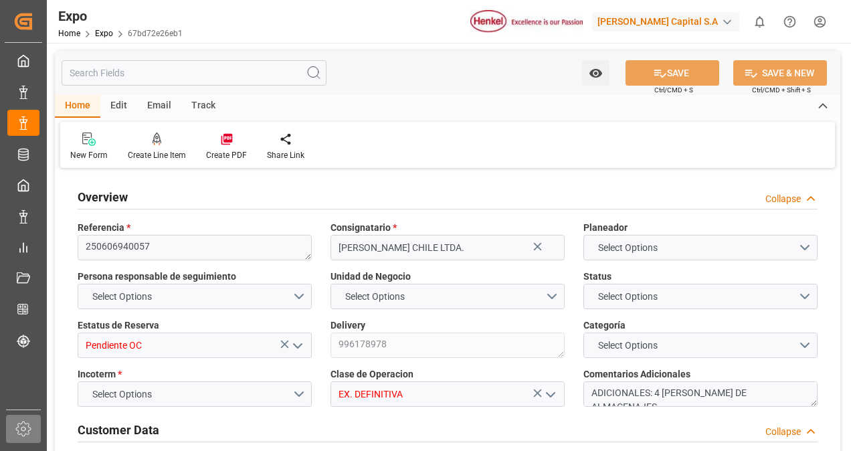
type textarea "25 16 3108 5002190"
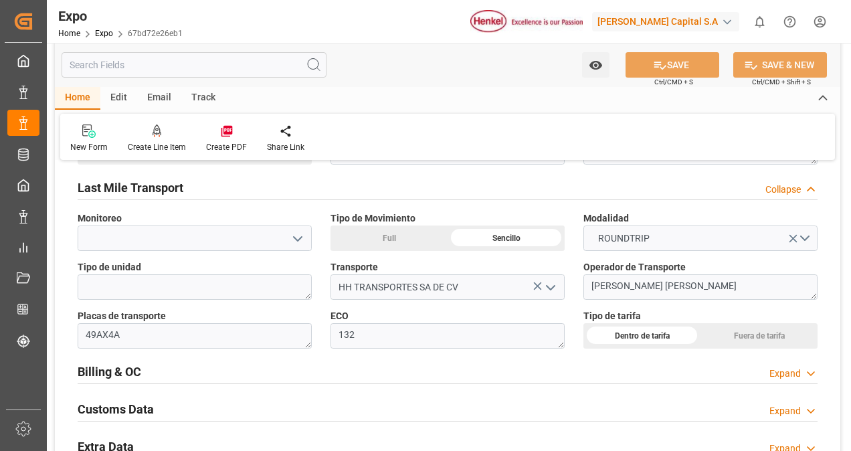
scroll to position [1959, 0]
click at [237, 372] on div "Billing & OC Expand" at bounding box center [448, 369] width 740 height 25
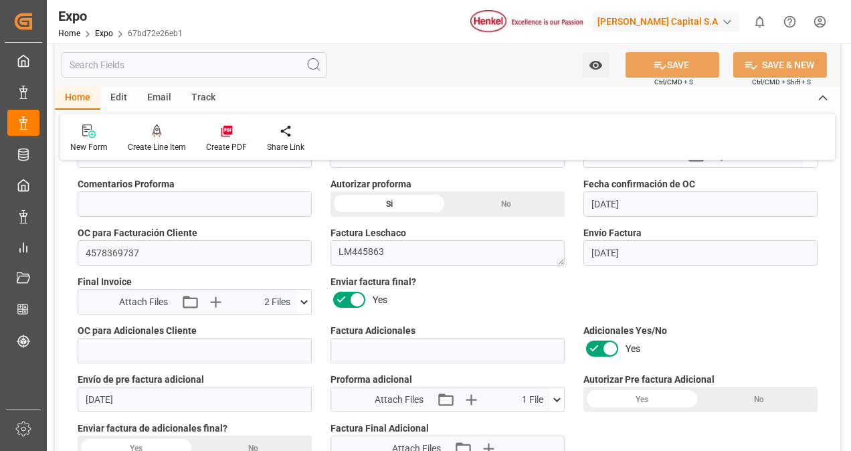
scroll to position [2290, 0]
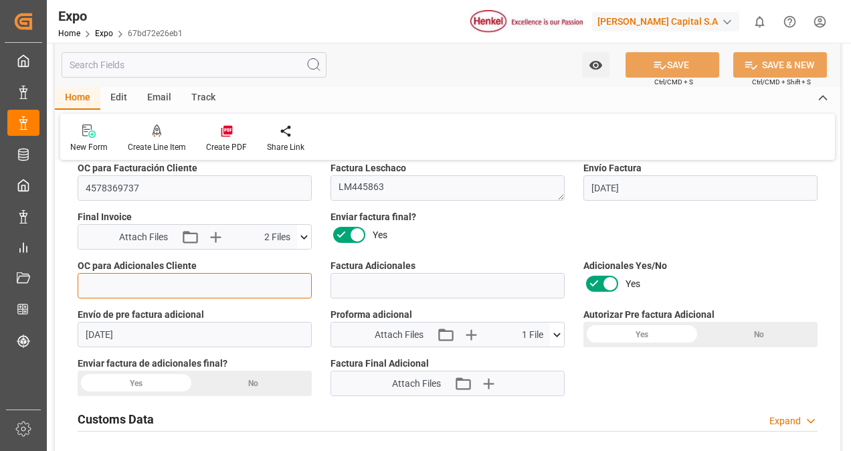
click at [207, 290] on input "text" at bounding box center [195, 285] width 234 height 25
paste input "4578498516"
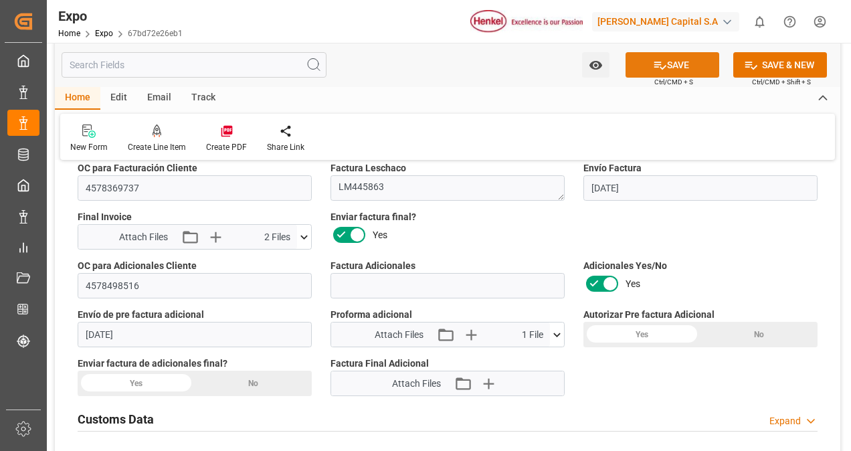
click at [678, 65] on button "SAVE" at bounding box center [672, 64] width 94 height 25
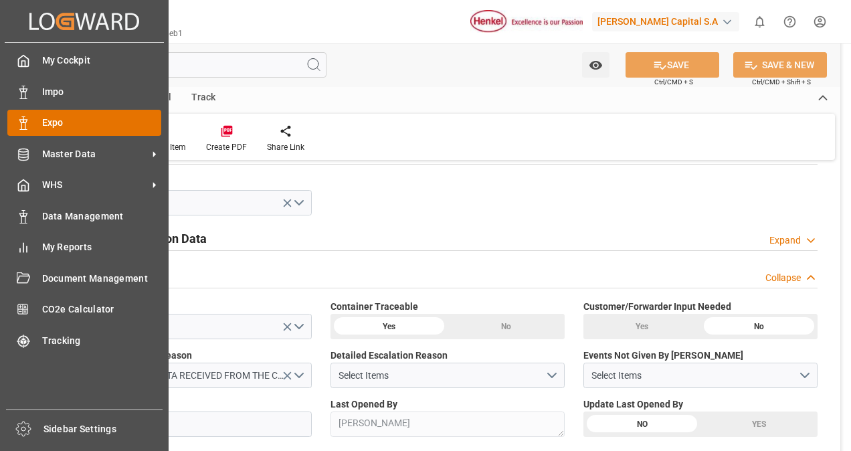
click at [39, 123] on div "Expo Expo" at bounding box center [84, 123] width 154 height 26
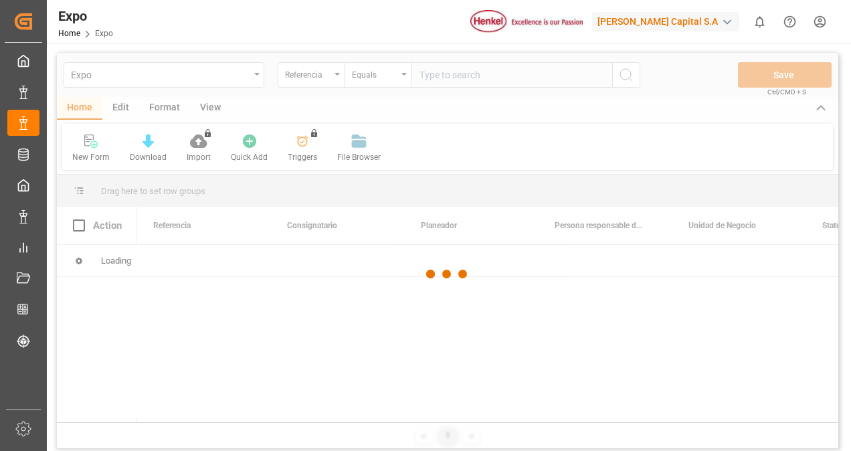
click at [454, 76] on div at bounding box center [447, 274] width 781 height 443
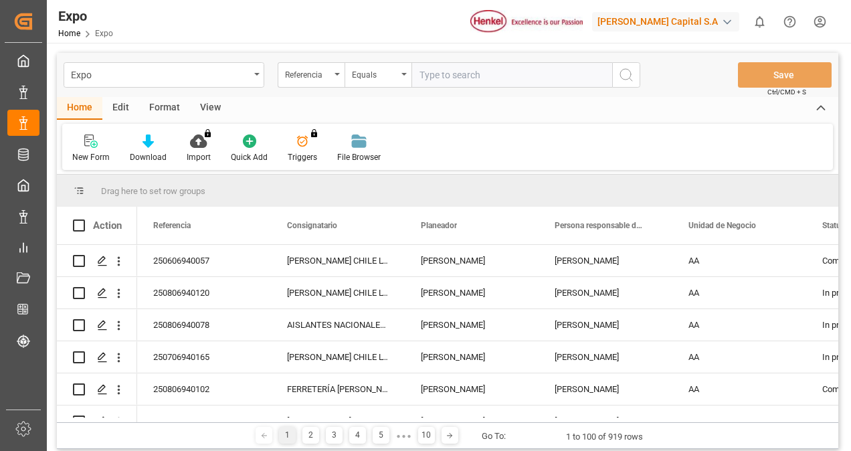
click at [454, 76] on input "text" at bounding box center [511, 74] width 201 height 25
paste input "250706940191"
click at [634, 72] on button "search button" at bounding box center [626, 74] width 28 height 25
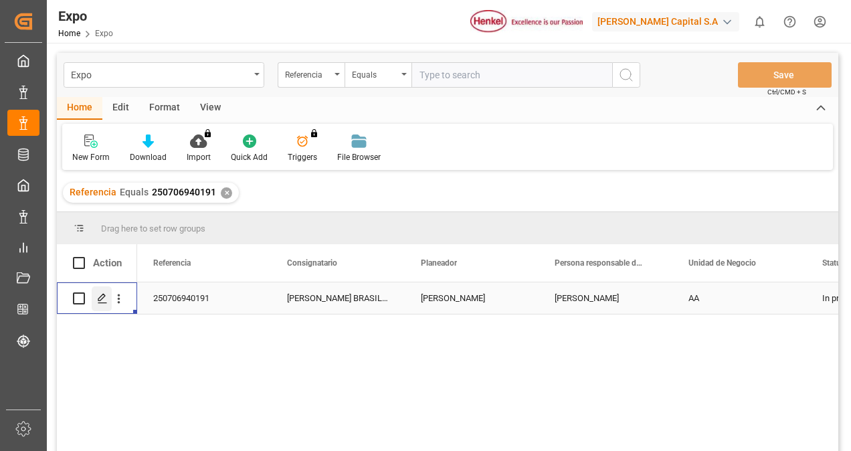
click at [104, 292] on div "Press SPACE to select this row." at bounding box center [102, 298] width 20 height 25
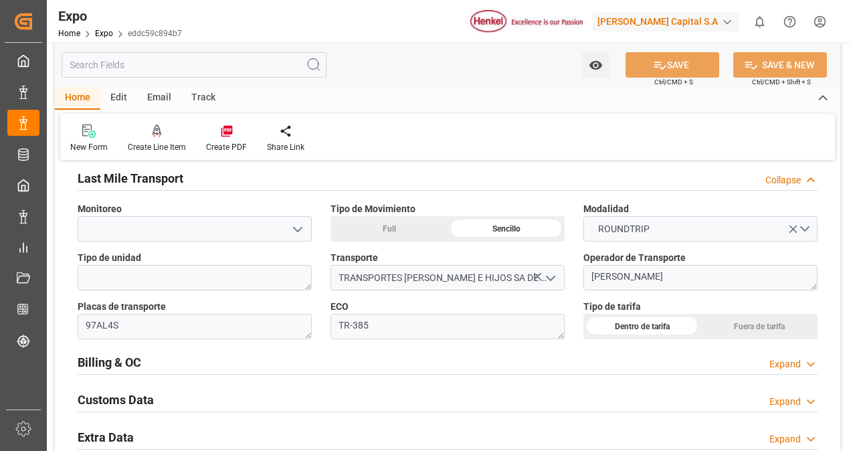
scroll to position [1963, 0]
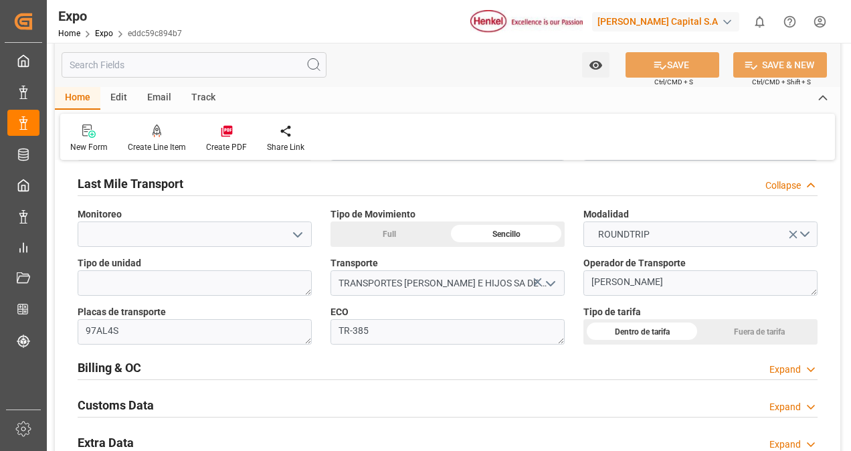
click at [227, 369] on div "Billing & OC Expand" at bounding box center [448, 366] width 740 height 25
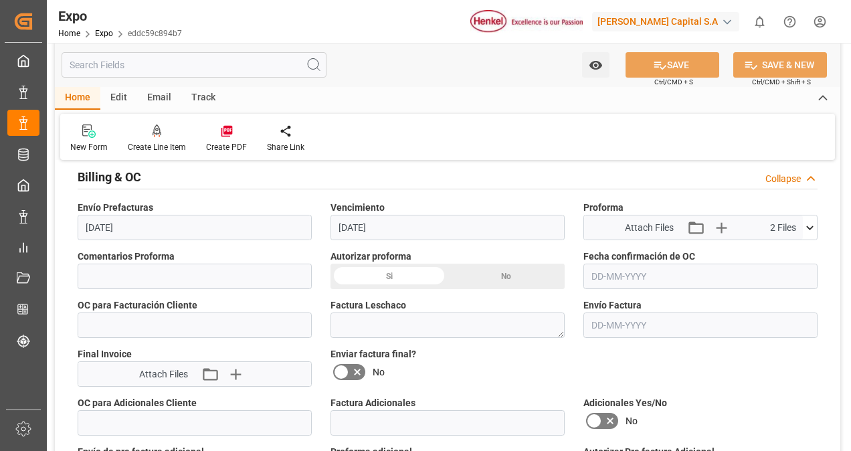
scroll to position [2166, 0]
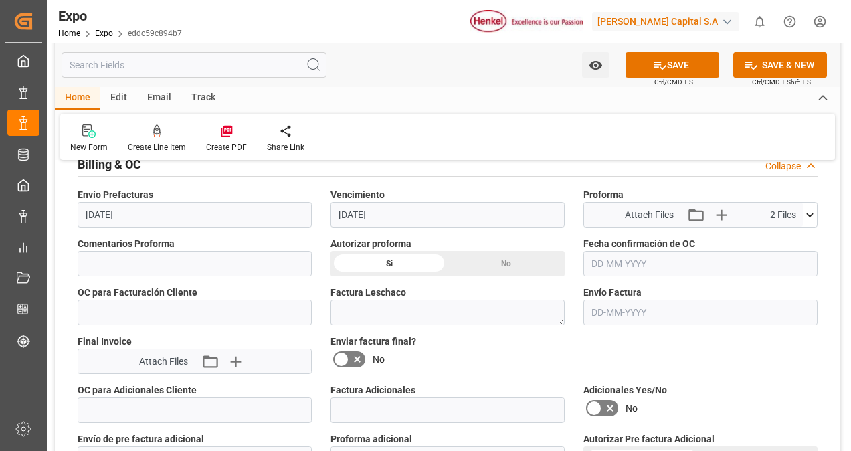
click at [632, 256] on input "text" at bounding box center [700, 263] width 234 height 25
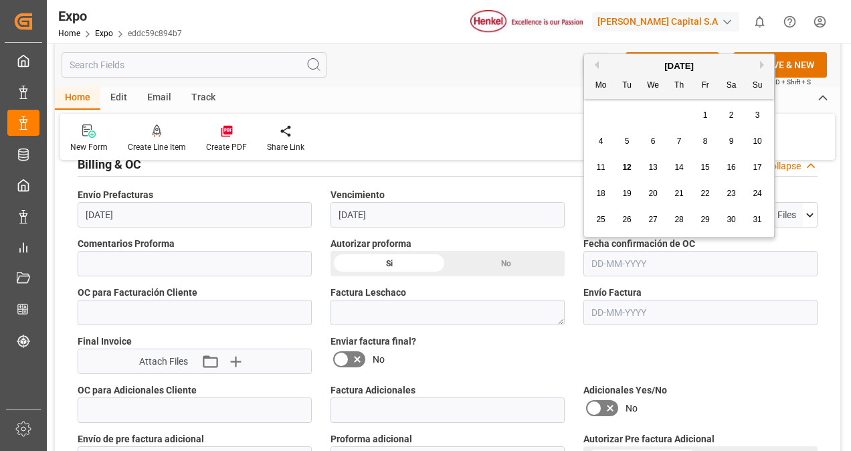
click at [628, 169] on span "12" at bounding box center [626, 167] width 9 height 9
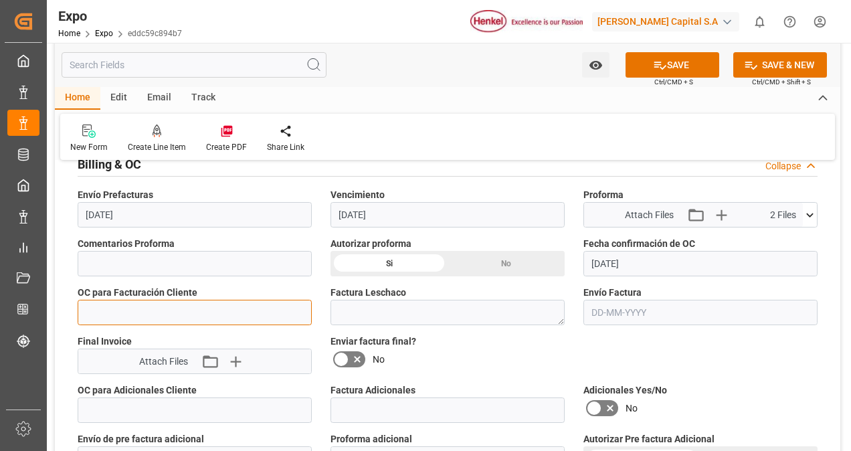
click at [182, 310] on input "text" at bounding box center [195, 312] width 234 height 25
paste input "4578498517"
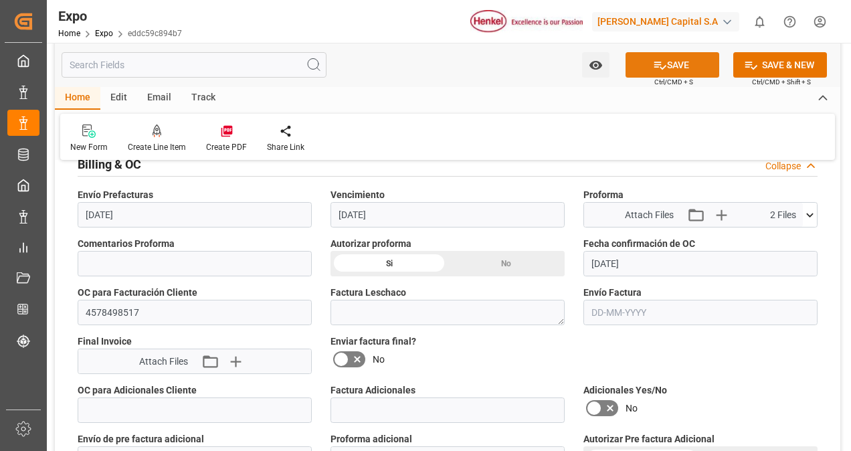
click at [676, 60] on button "SAVE" at bounding box center [672, 64] width 94 height 25
